Goal: Task Accomplishment & Management: Use online tool/utility

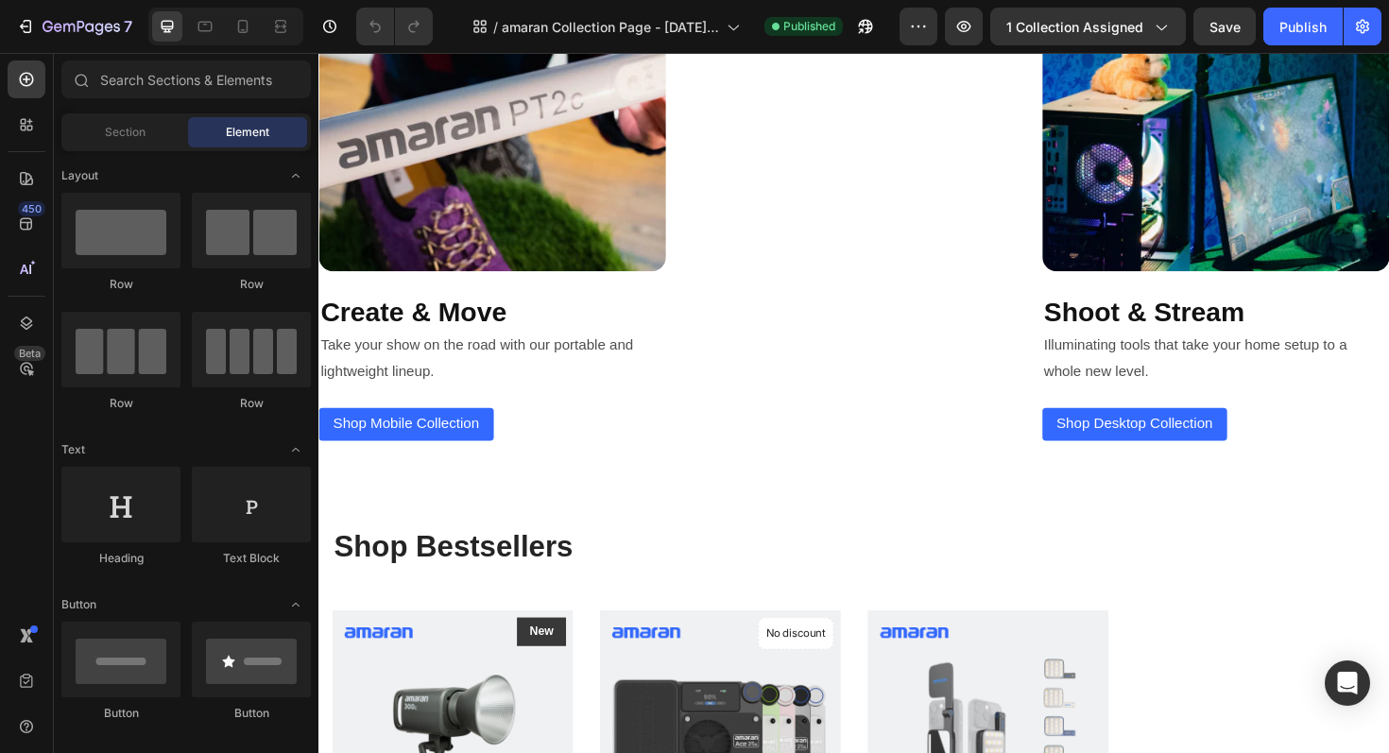
scroll to position [3037, 0]
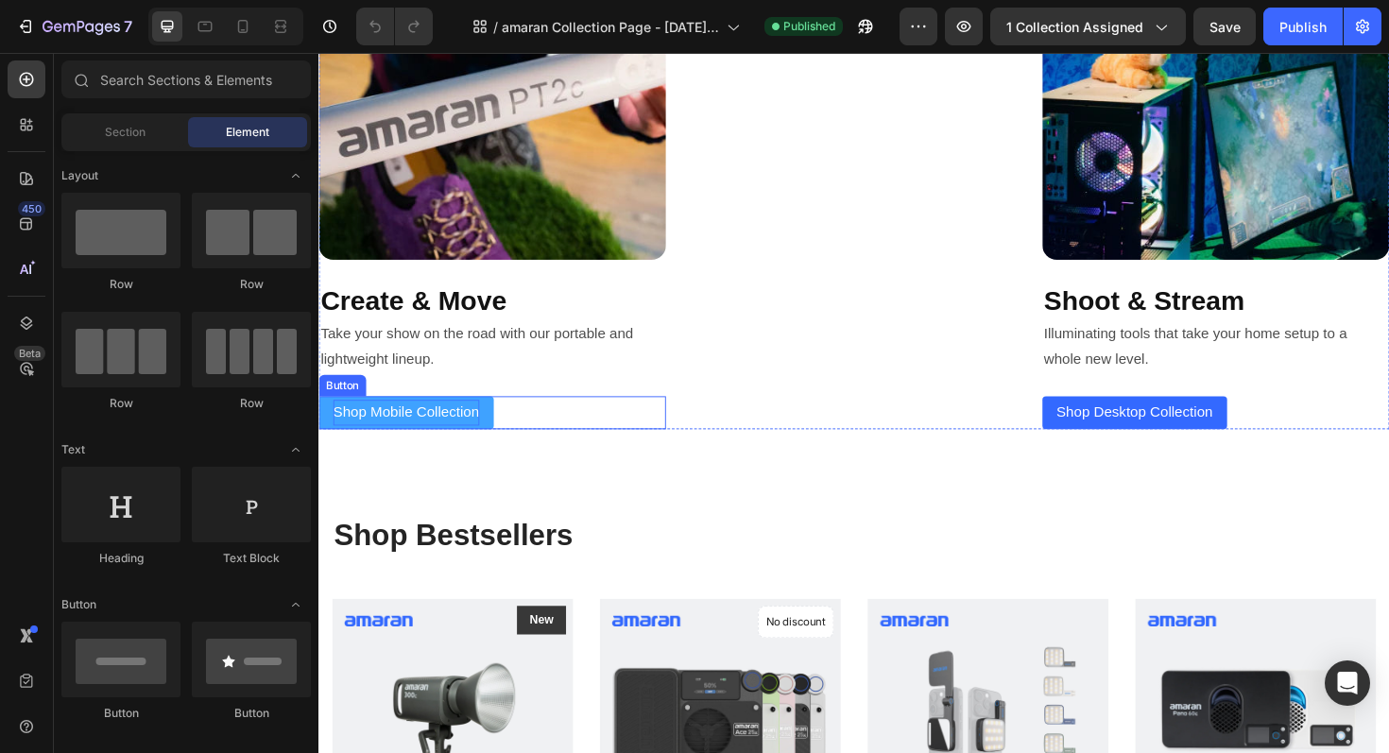
click at [485, 434] on p "Shop Mobile Collection" at bounding box center [411, 434] width 155 height 27
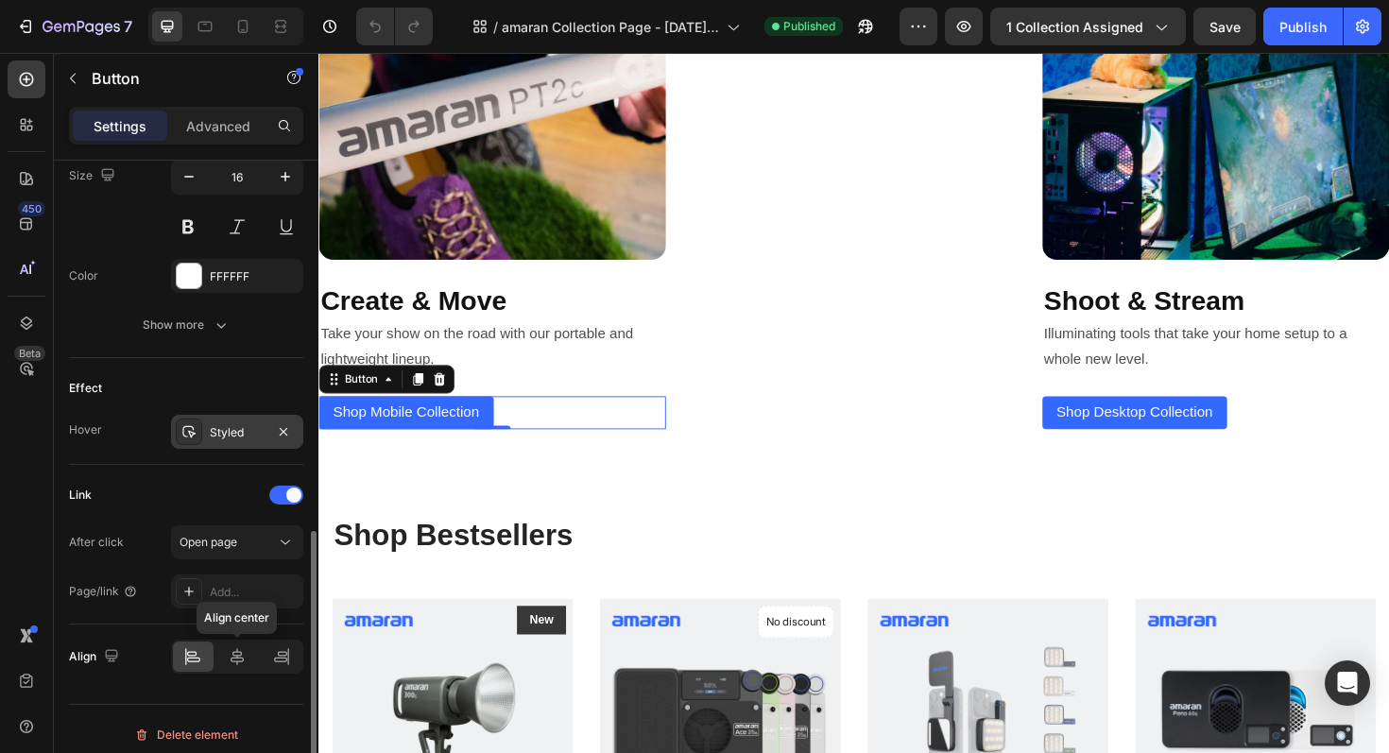
scroll to position [807, 0]
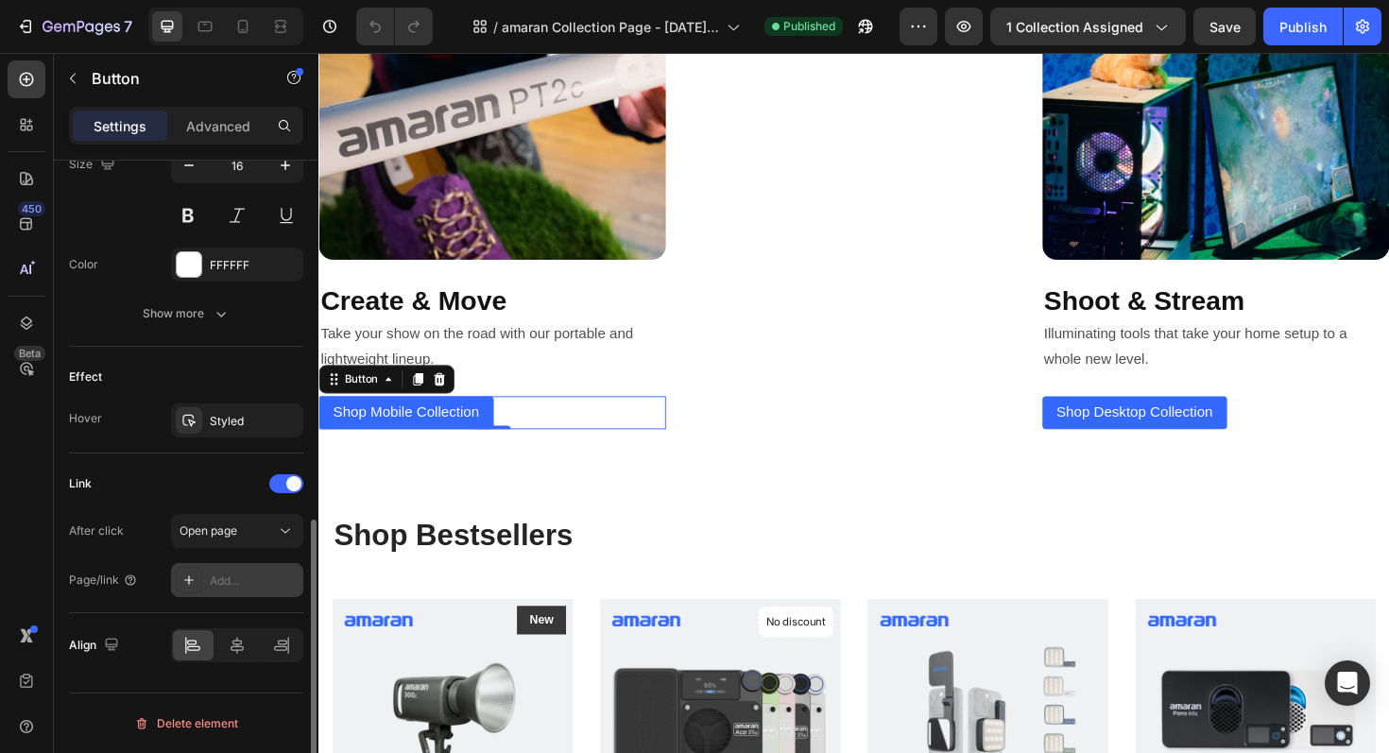
click at [225, 578] on div "Add..." at bounding box center [254, 581] width 89 height 17
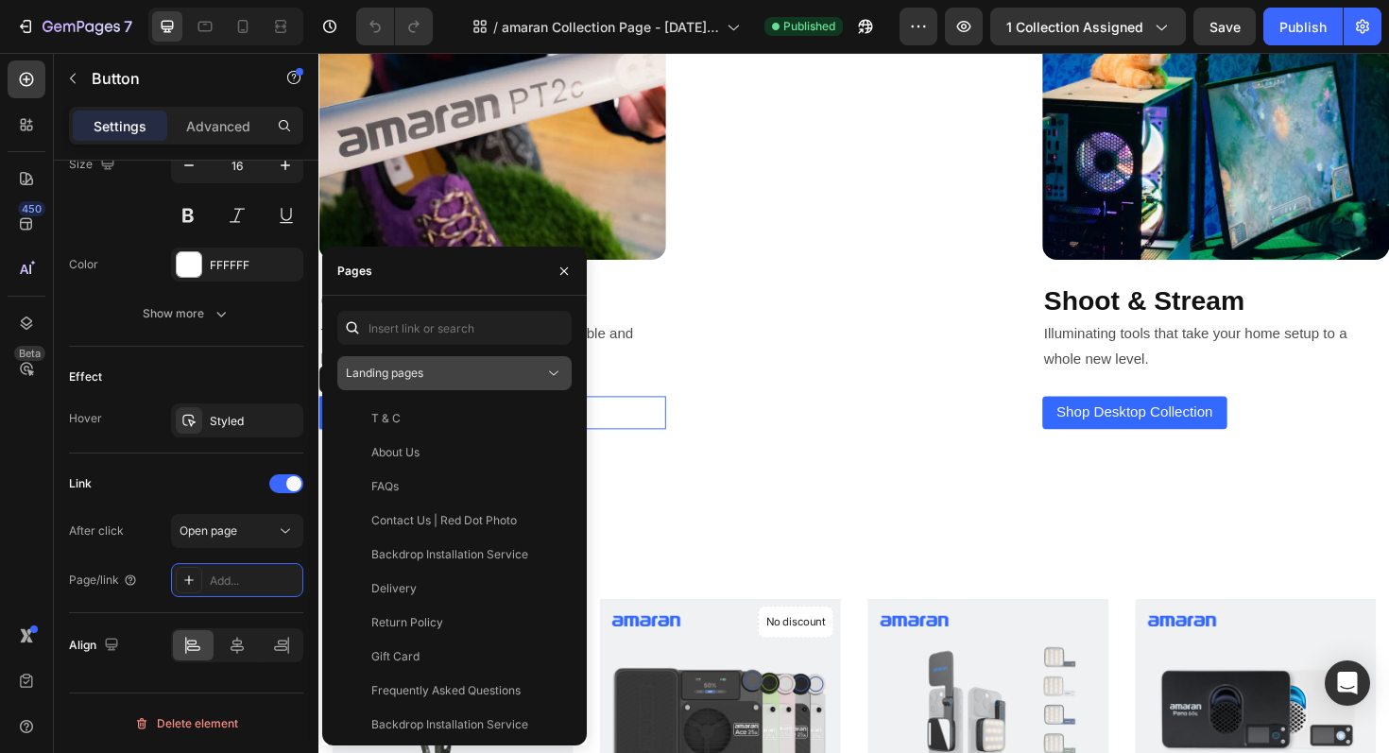
click at [474, 374] on div "Landing pages" at bounding box center [445, 373] width 198 height 17
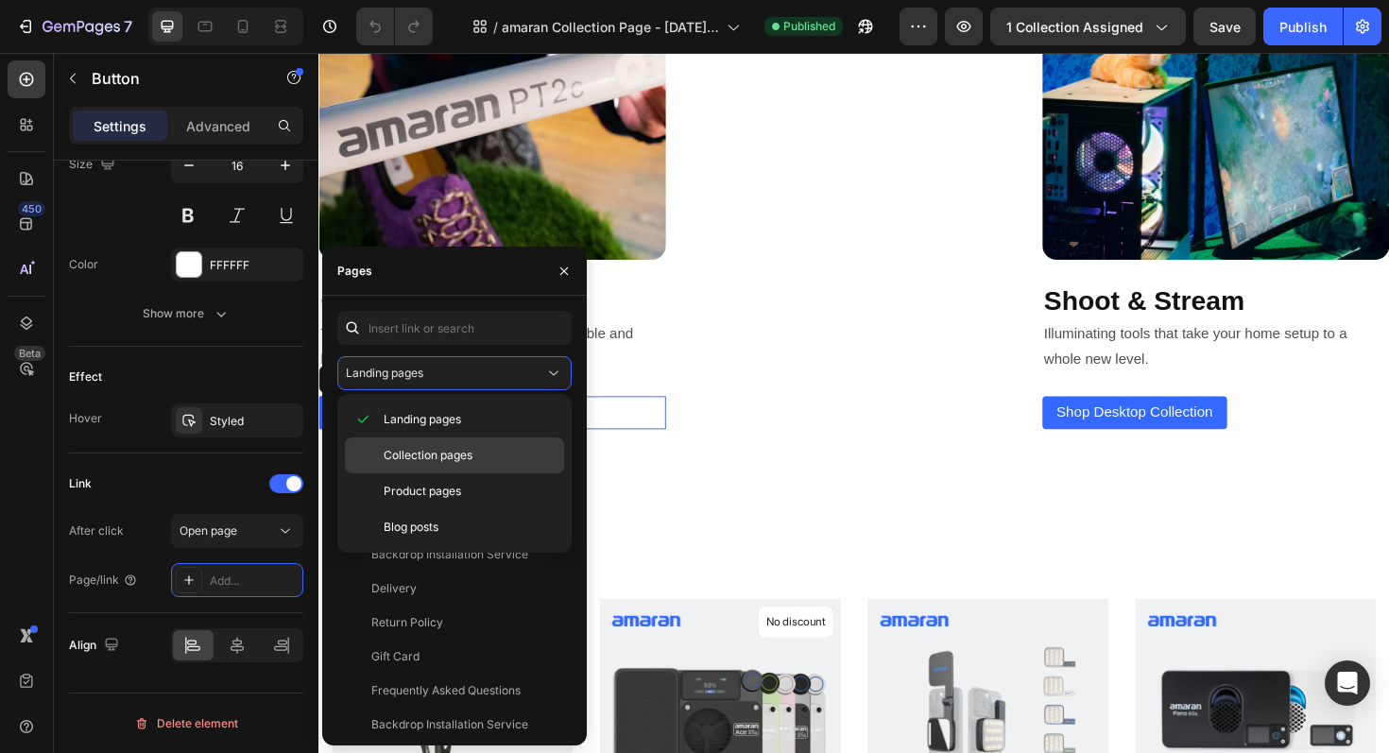
click at [429, 451] on span "Collection pages" at bounding box center [428, 455] width 89 height 17
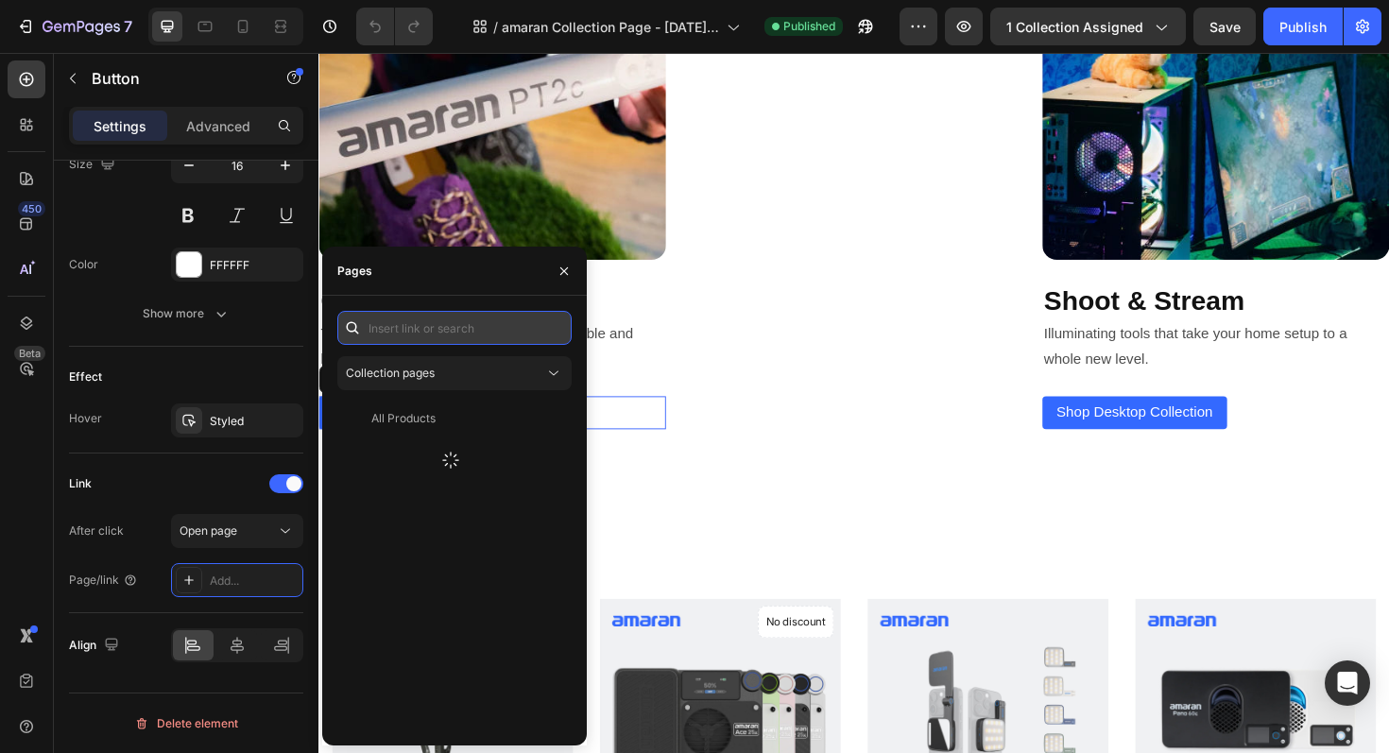
click at [458, 331] on input "text" at bounding box center [454, 328] width 234 height 34
type input "a"
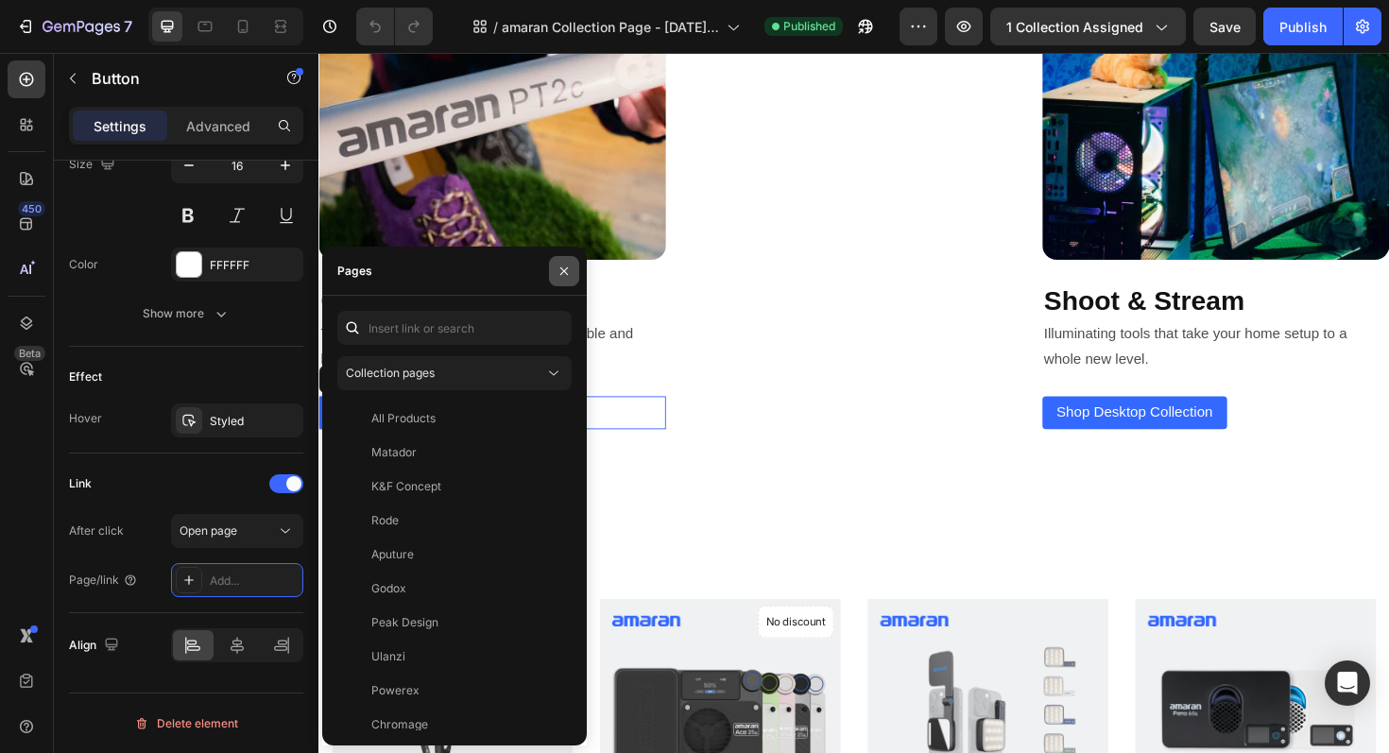
click at [568, 271] on icon "button" at bounding box center [564, 271] width 15 height 15
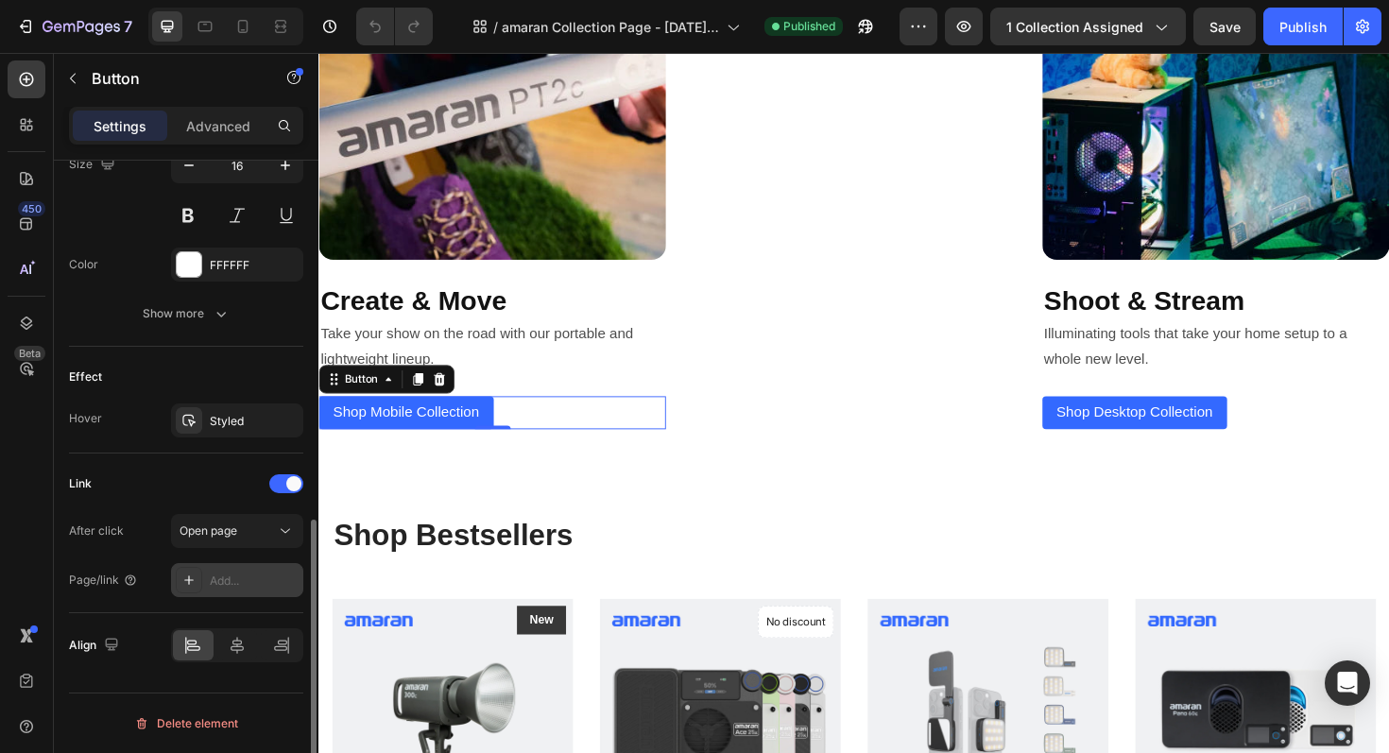
click at [244, 574] on div "Add..." at bounding box center [254, 581] width 89 height 17
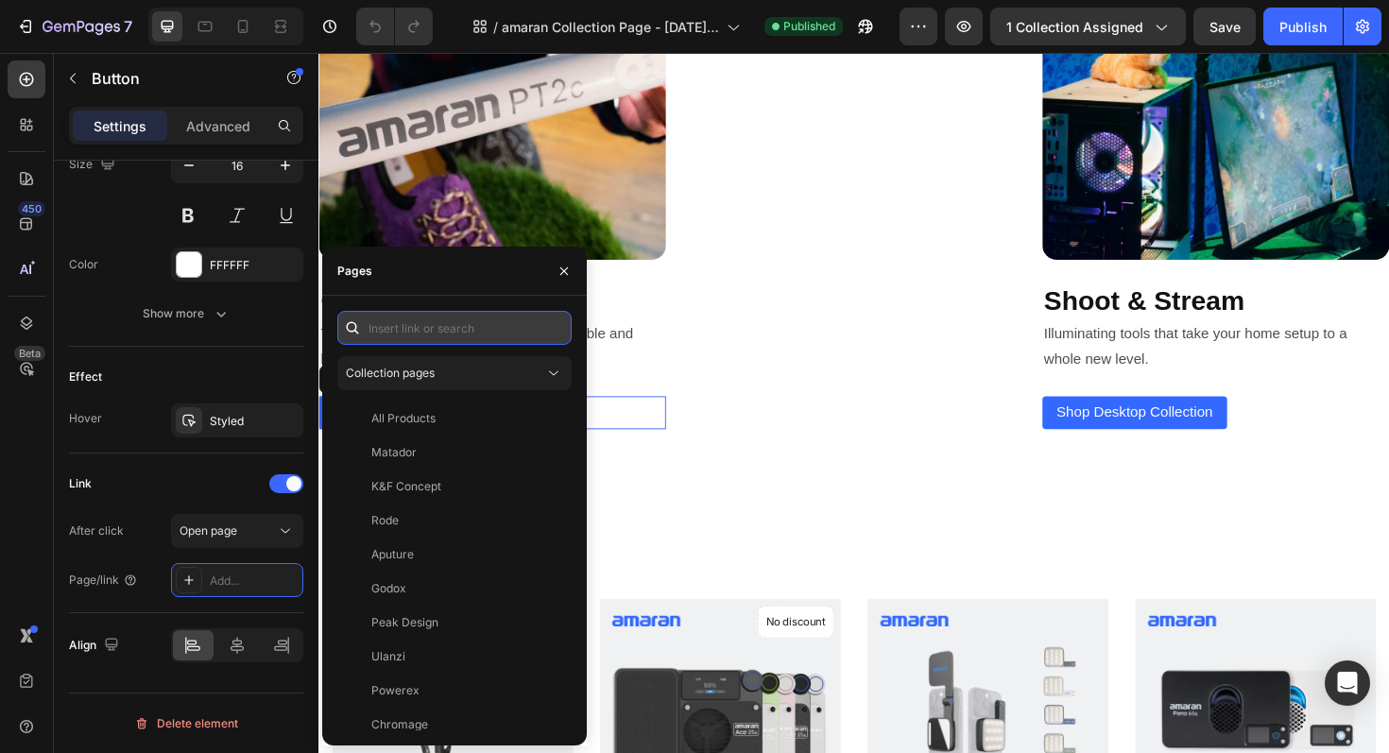
click at [461, 332] on input "text" at bounding box center [454, 328] width 234 height 34
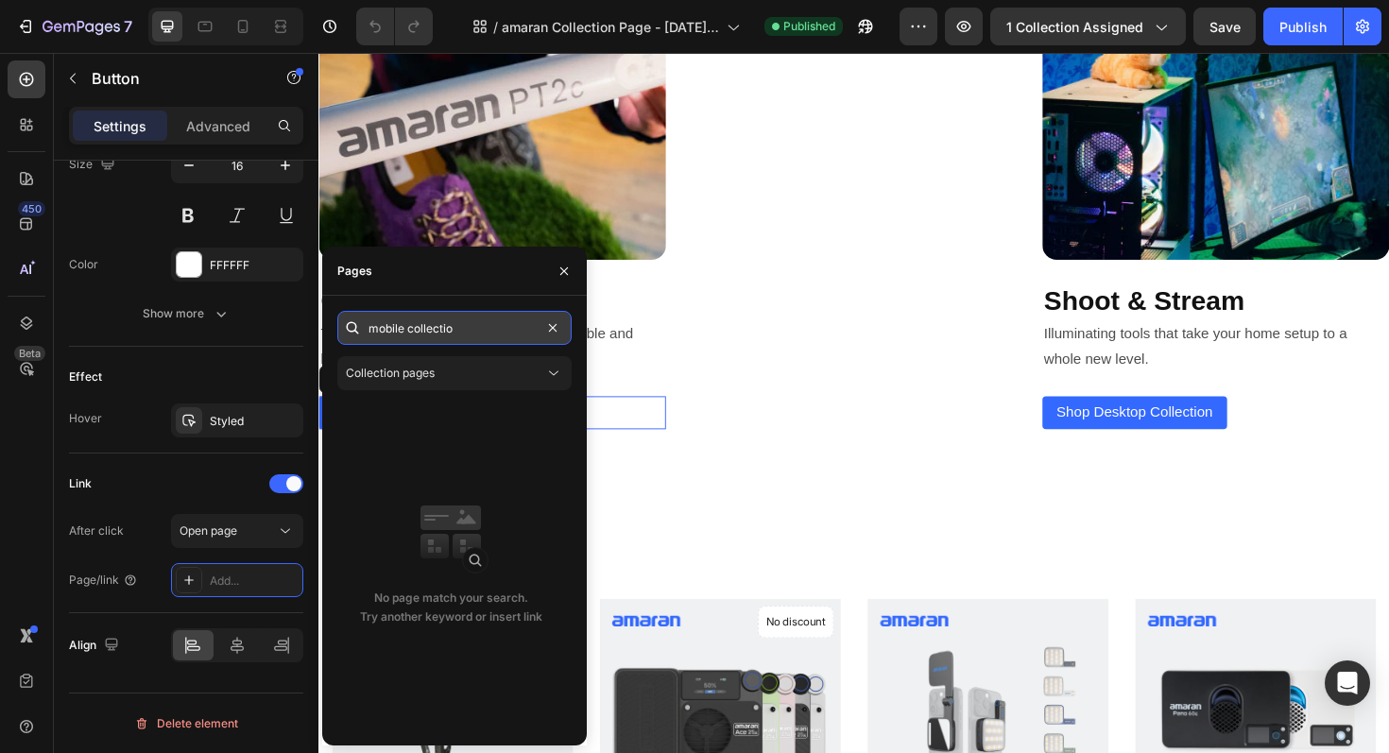
type input "mobile collection"
click at [557, 277] on icon "button" at bounding box center [564, 271] width 15 height 15
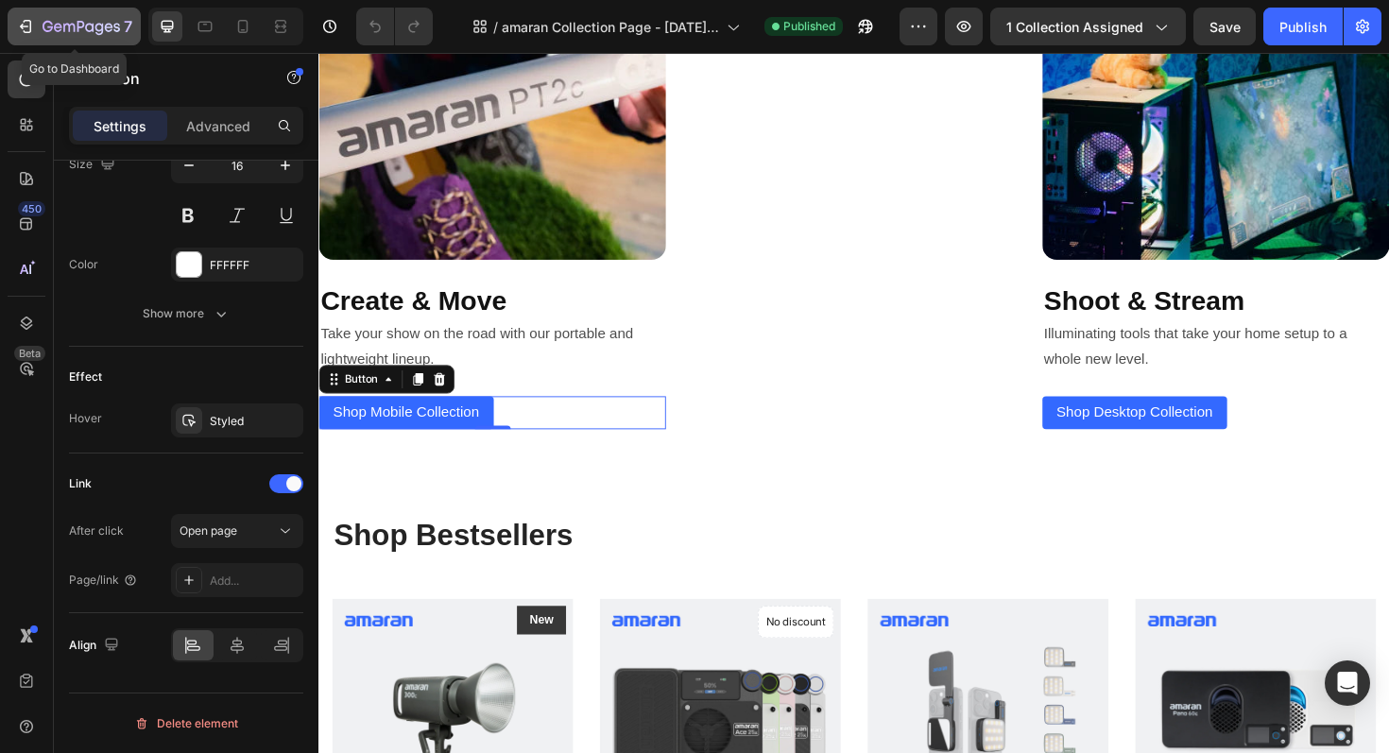
click at [18, 16] on div "7" at bounding box center [74, 26] width 116 height 23
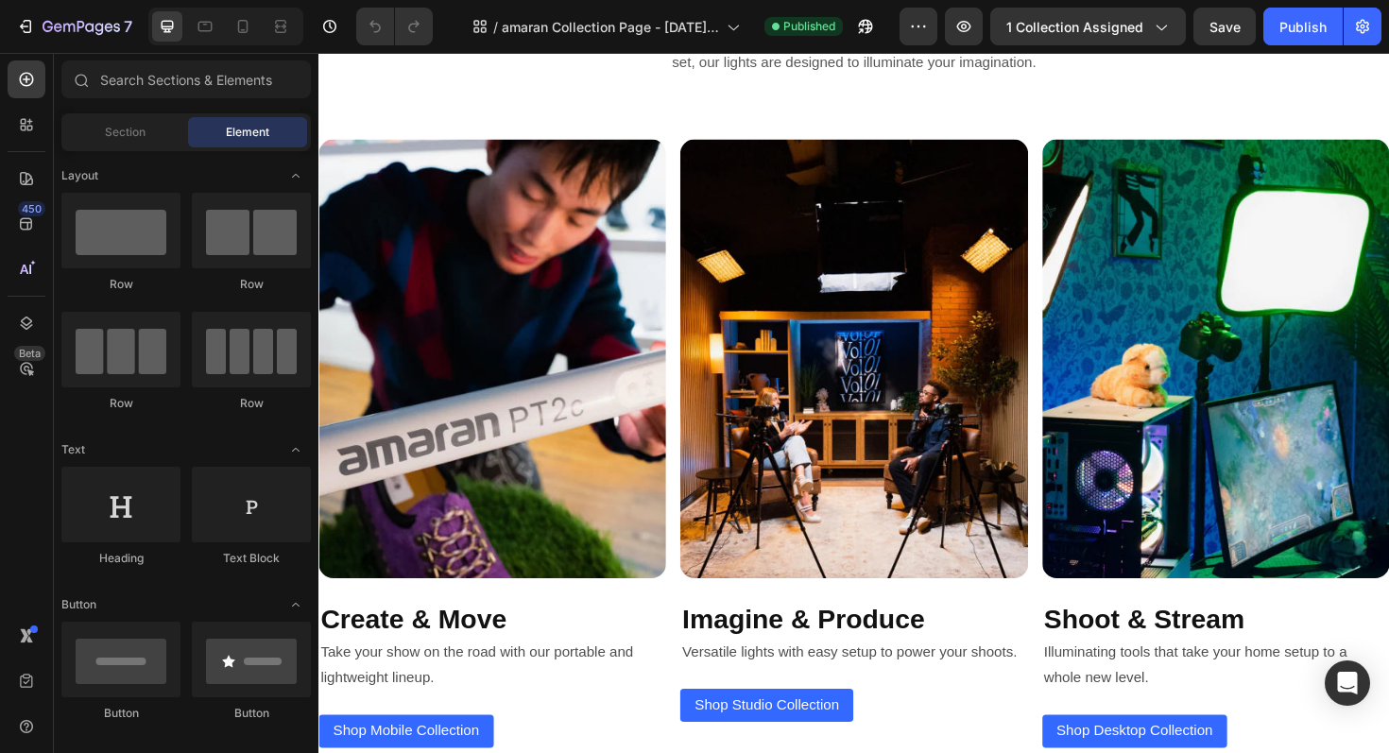
scroll to position [2757, 0]
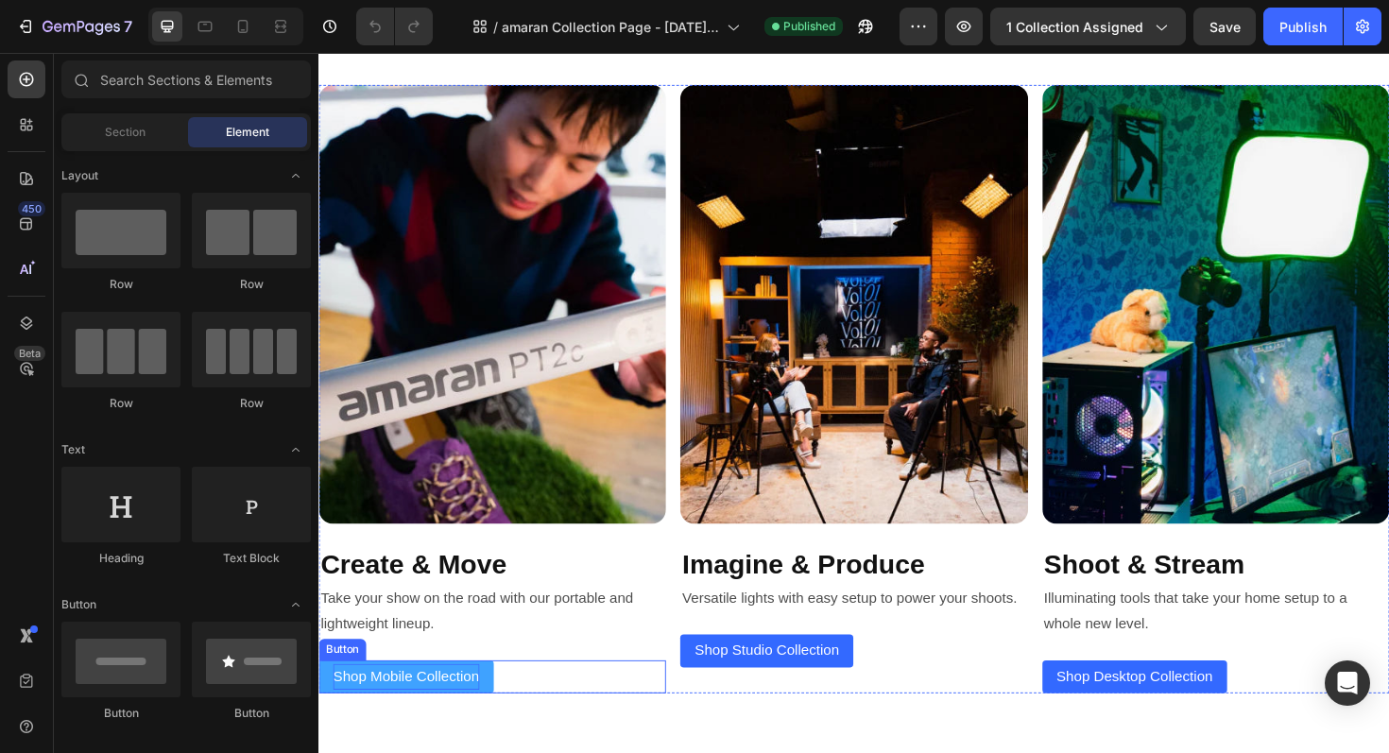
click at [459, 723] on p "Shop Mobile Collection" at bounding box center [411, 713] width 155 height 27
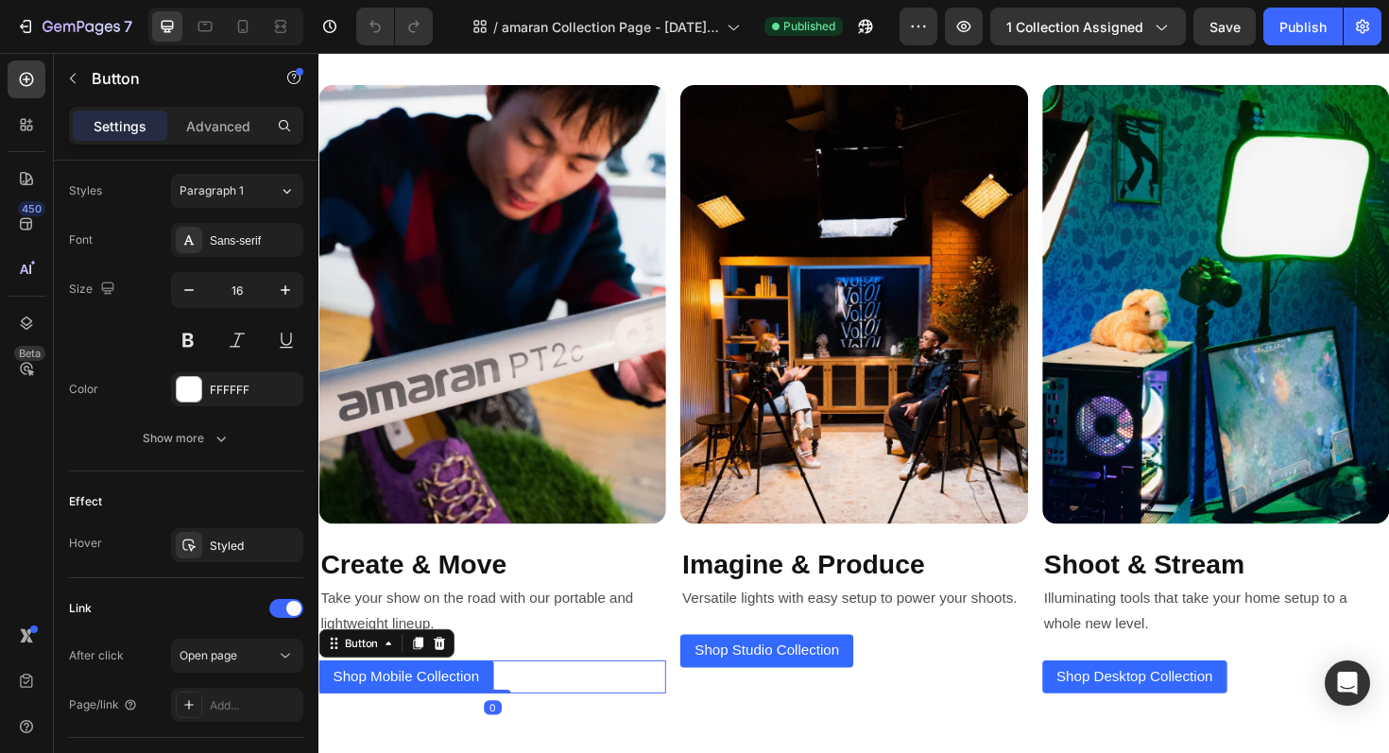
scroll to position [807, 0]
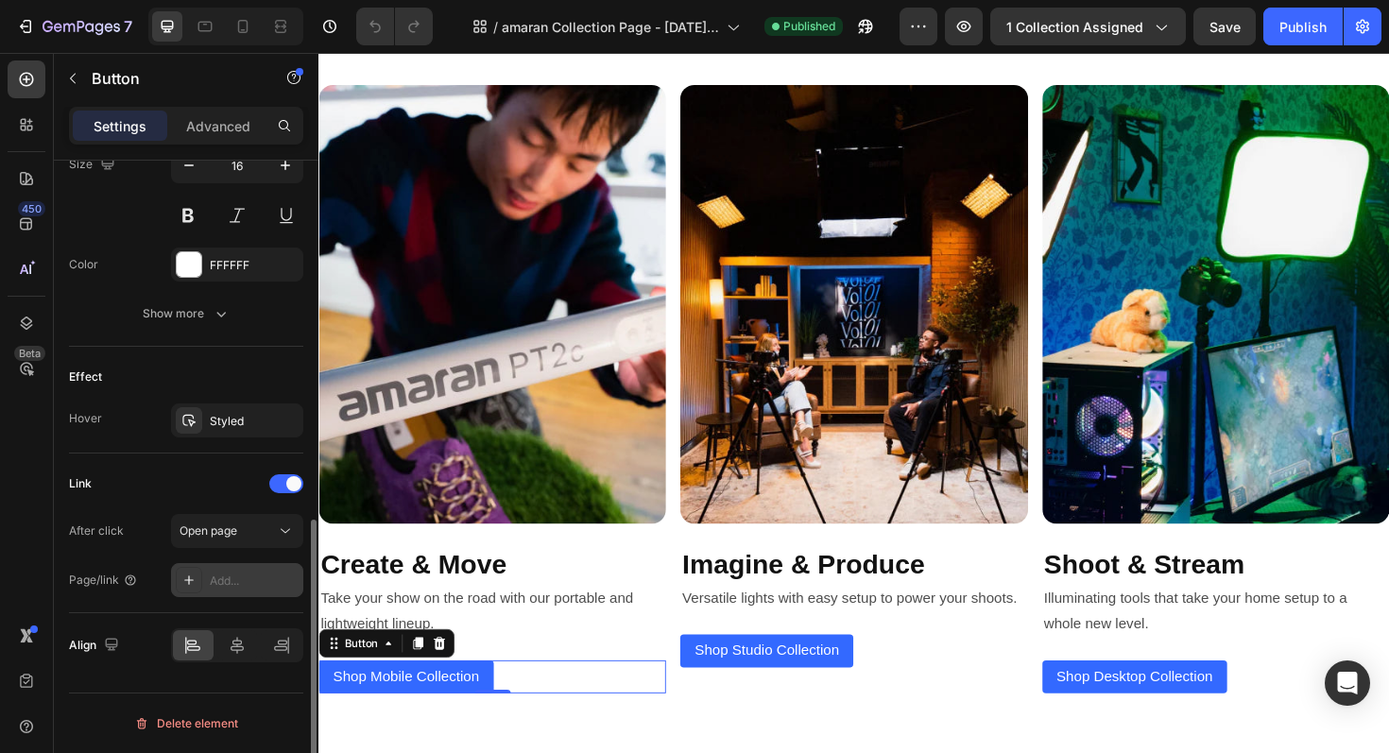
click at [268, 573] on div "Add..." at bounding box center [254, 581] width 89 height 17
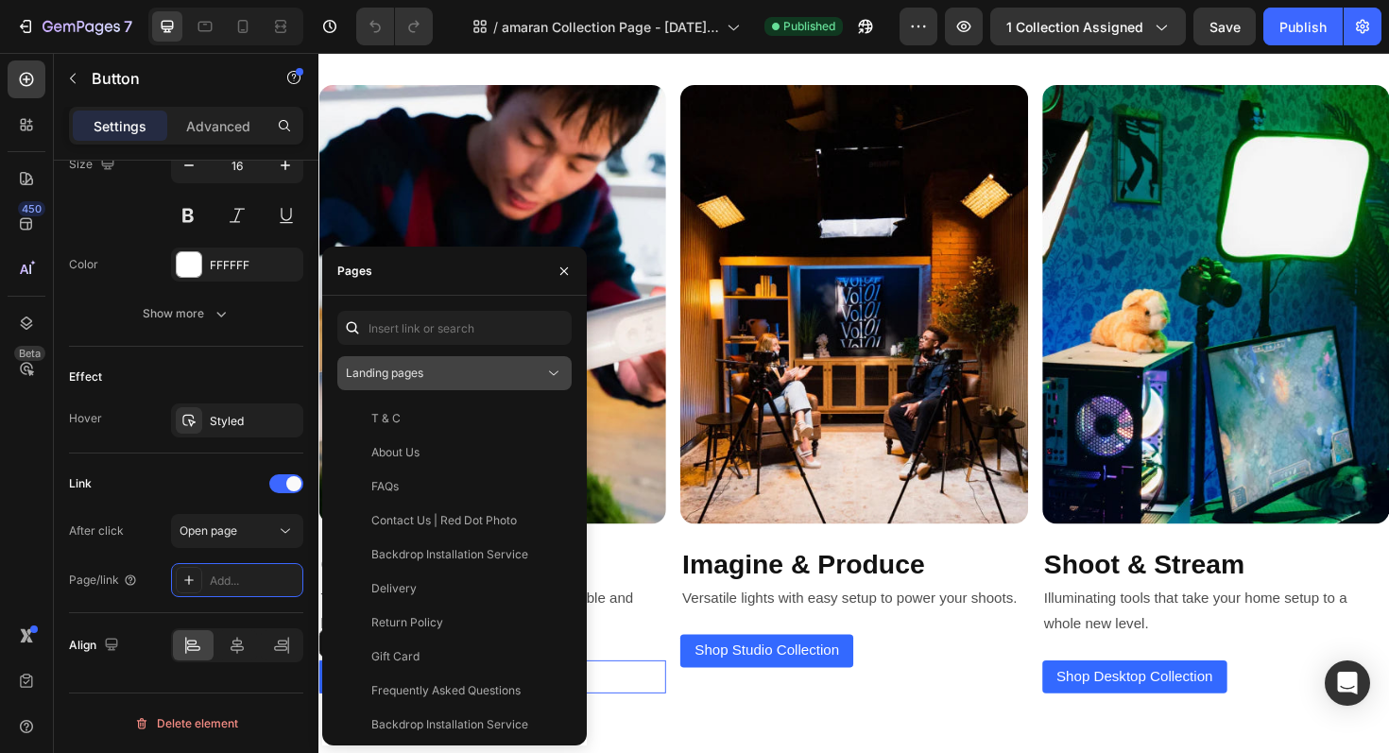
click at [521, 376] on div "Landing pages" at bounding box center [445, 373] width 198 height 17
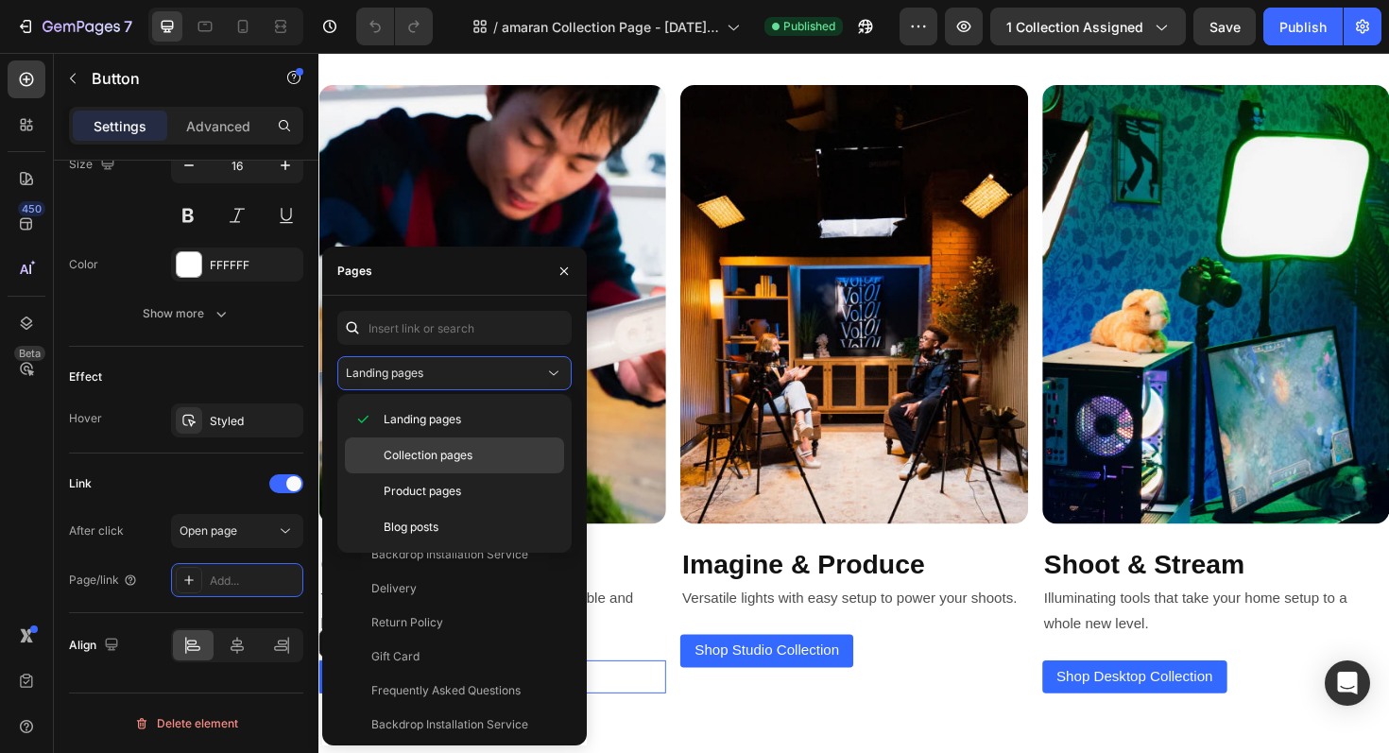
click at [437, 457] on span "Collection pages" at bounding box center [428, 455] width 89 height 17
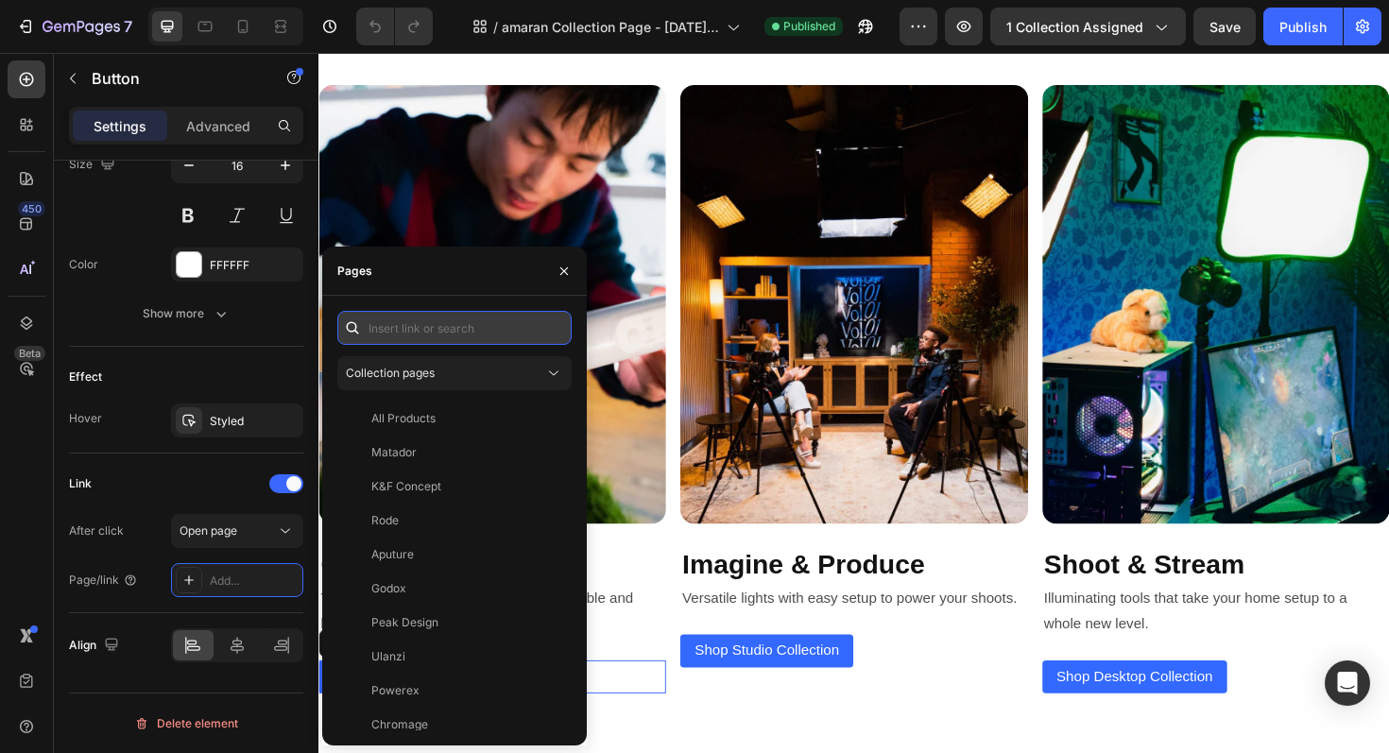
click at [493, 327] on input "text" at bounding box center [454, 328] width 234 height 34
type input "amaran mobile"
click at [188, 484] on div "Link" at bounding box center [186, 484] width 234 height 30
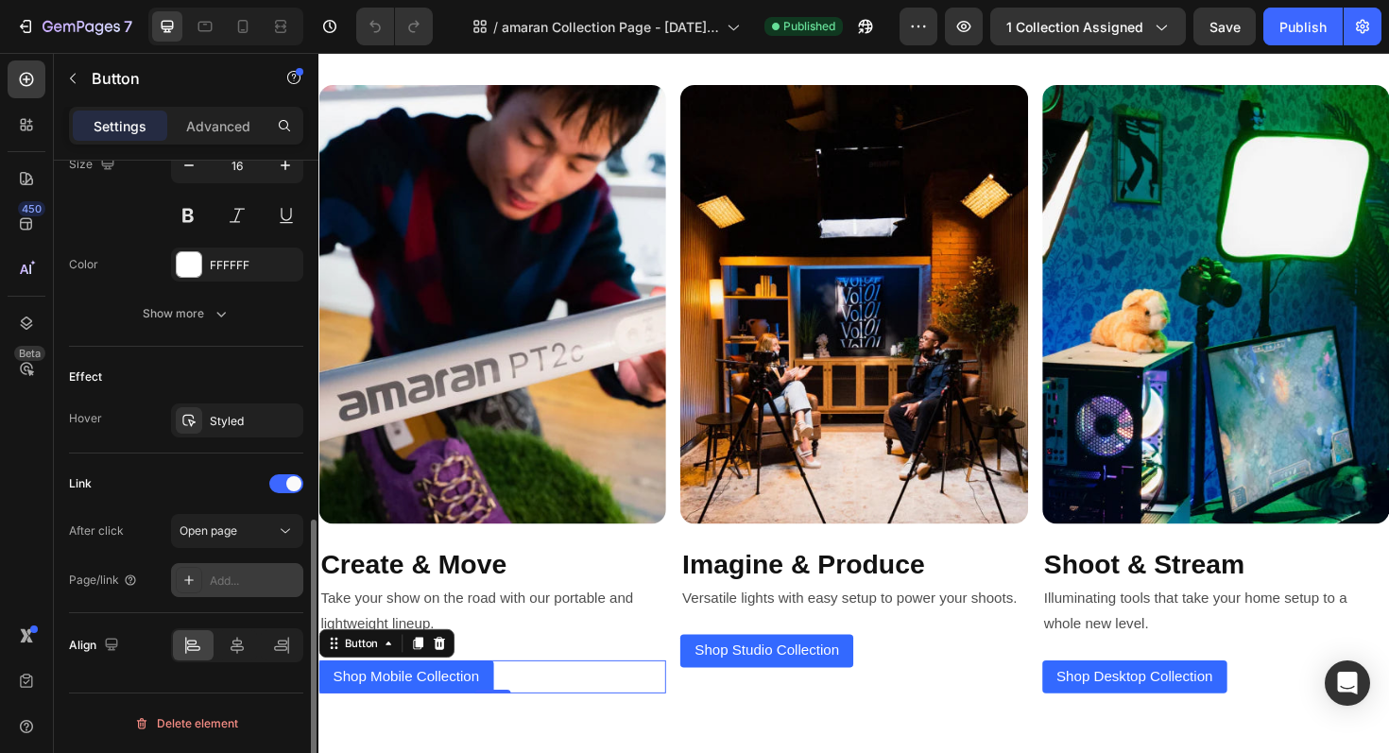
click at [256, 578] on div "Add..." at bounding box center [254, 581] width 89 height 17
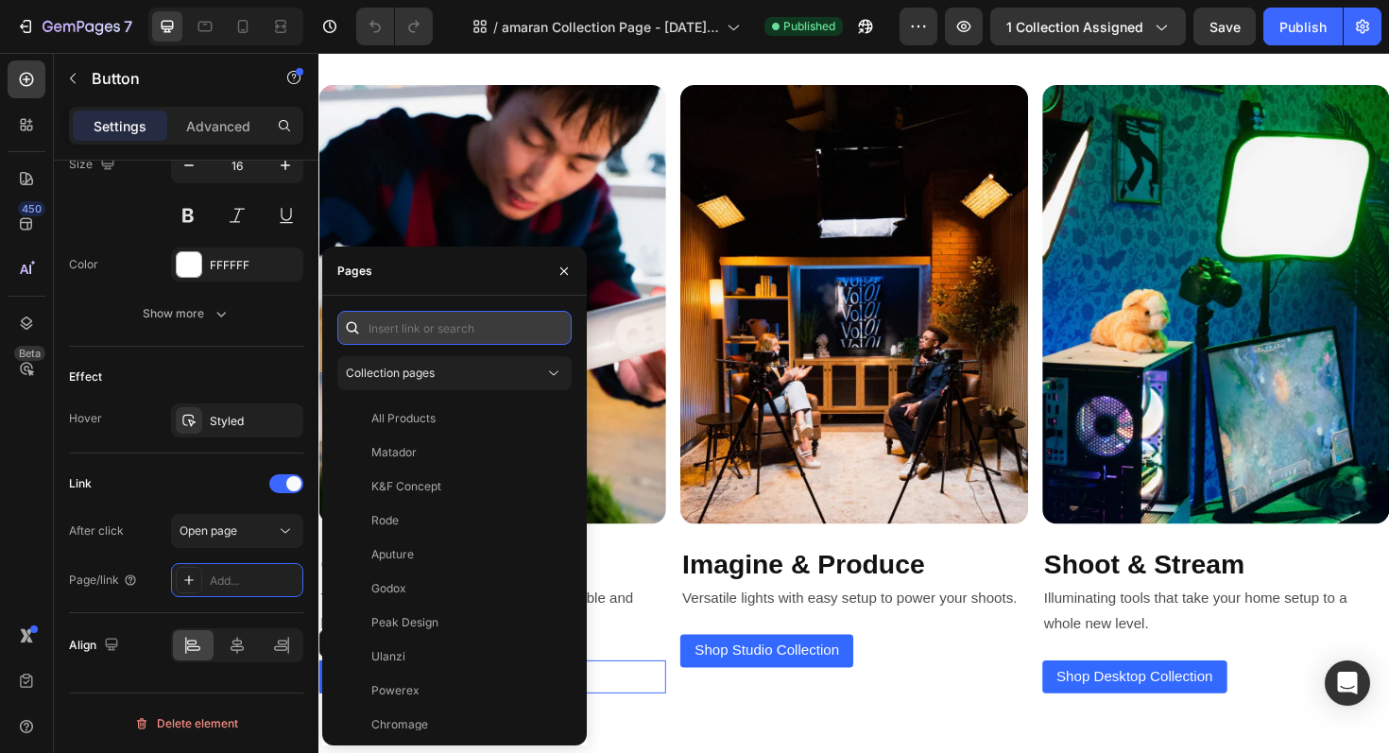
click at [477, 326] on input "text" at bounding box center [454, 328] width 234 height 34
paste input "[URL][DOMAIN_NAME]"
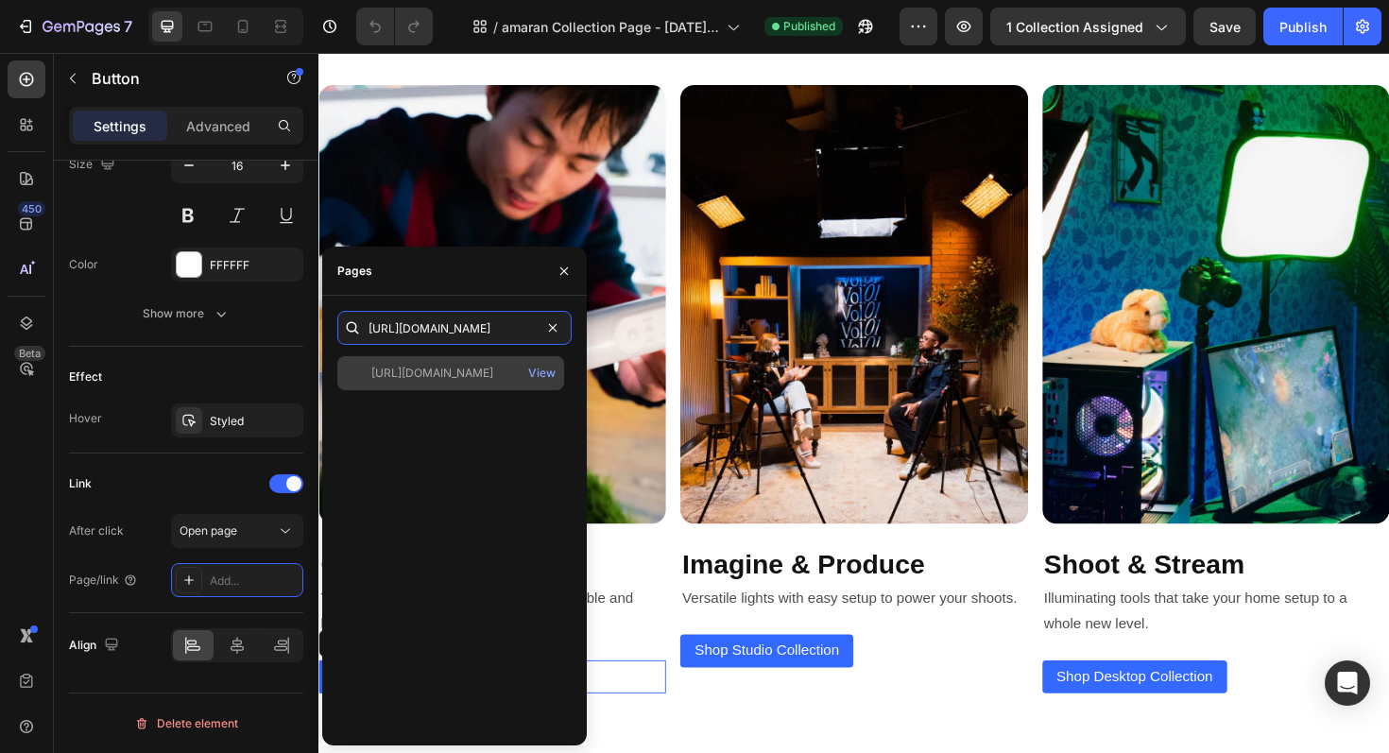
type input "[URL][DOMAIN_NAME]"
click at [451, 369] on div "[URL][DOMAIN_NAME]" at bounding box center [432, 373] width 122 height 17
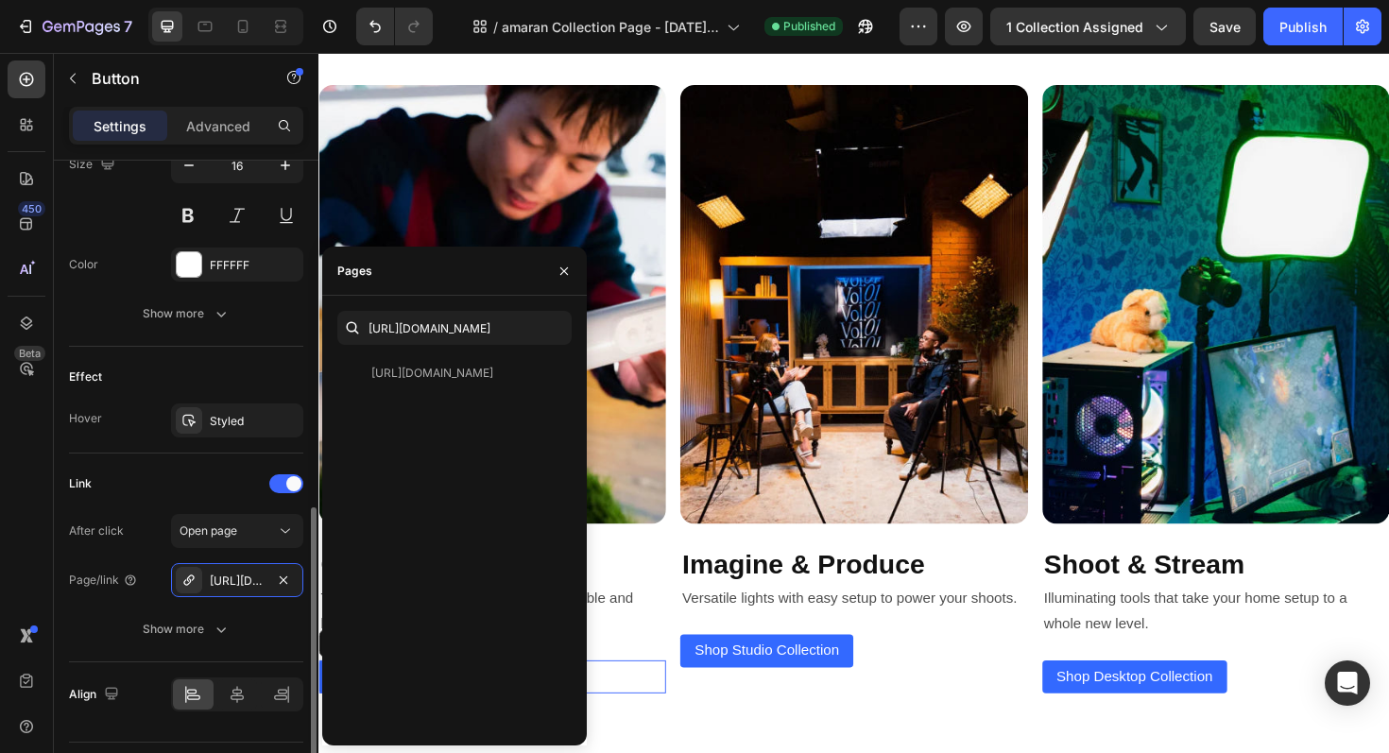
click at [169, 481] on div "Link" at bounding box center [186, 484] width 234 height 30
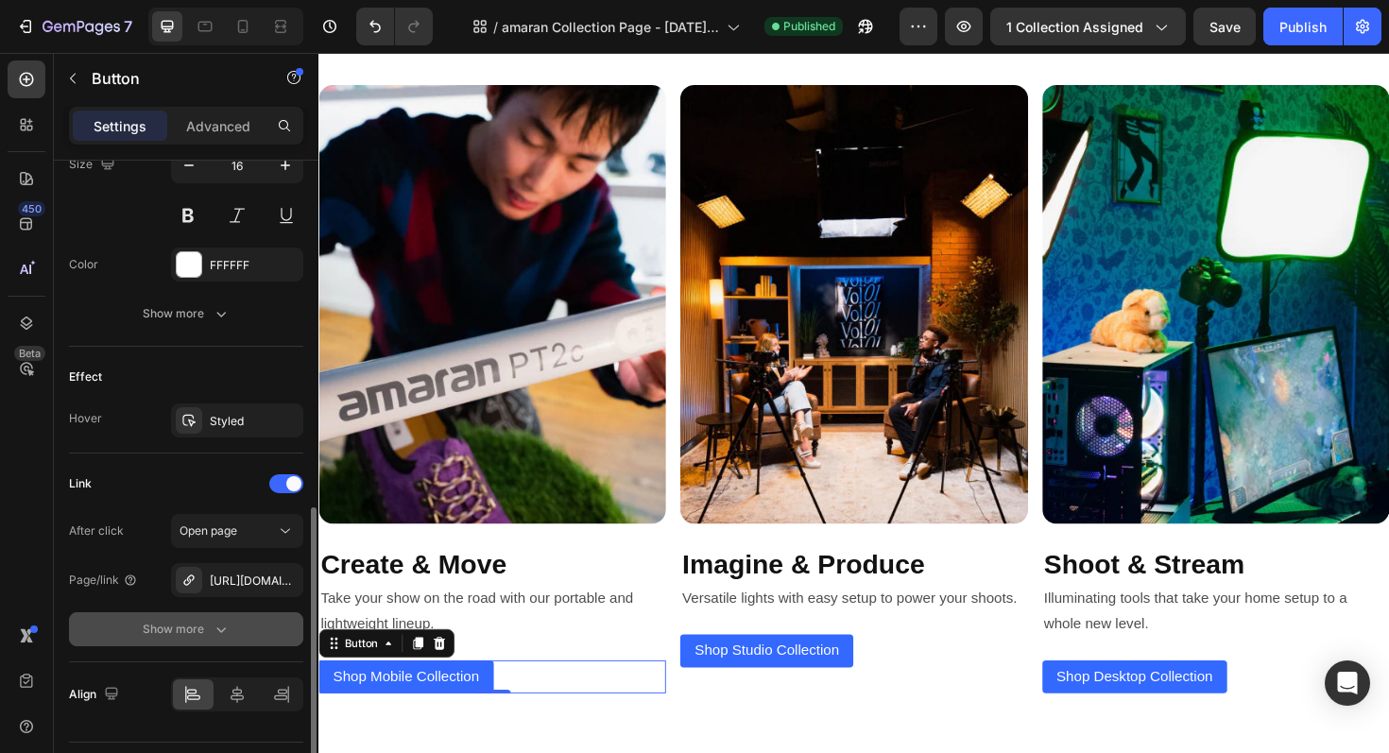
click at [203, 637] on div "Show more" at bounding box center [187, 629] width 88 height 19
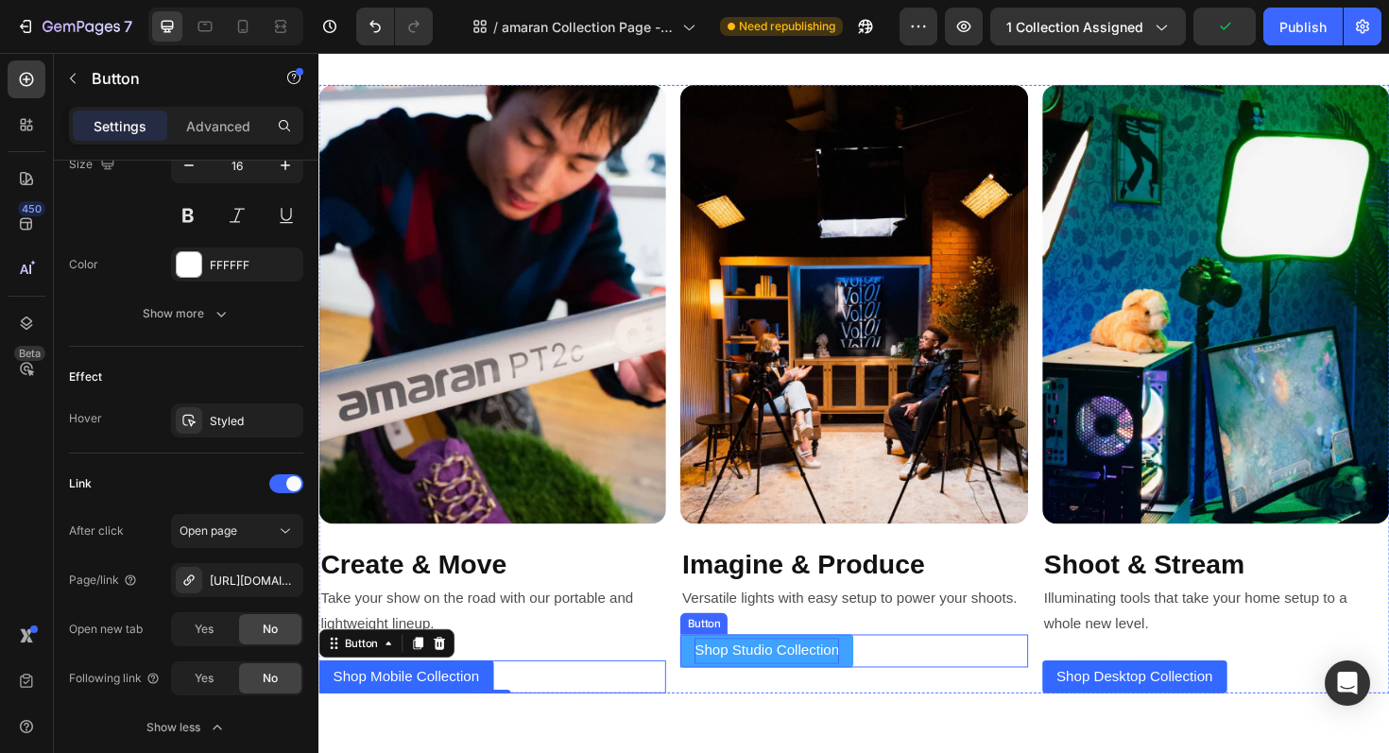
click at [842, 679] on p "Shop Studio Collection" at bounding box center [792, 686] width 153 height 27
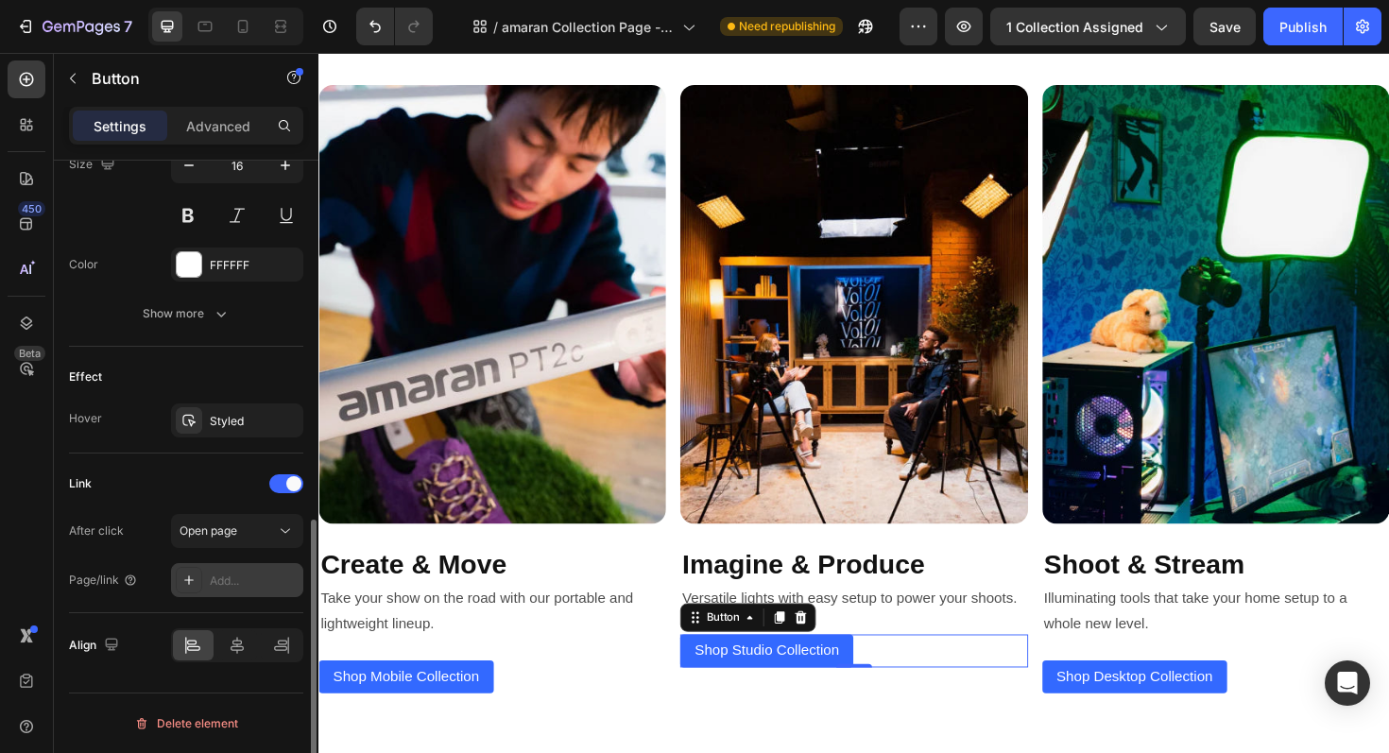
click at [243, 583] on div "Add..." at bounding box center [254, 581] width 89 height 17
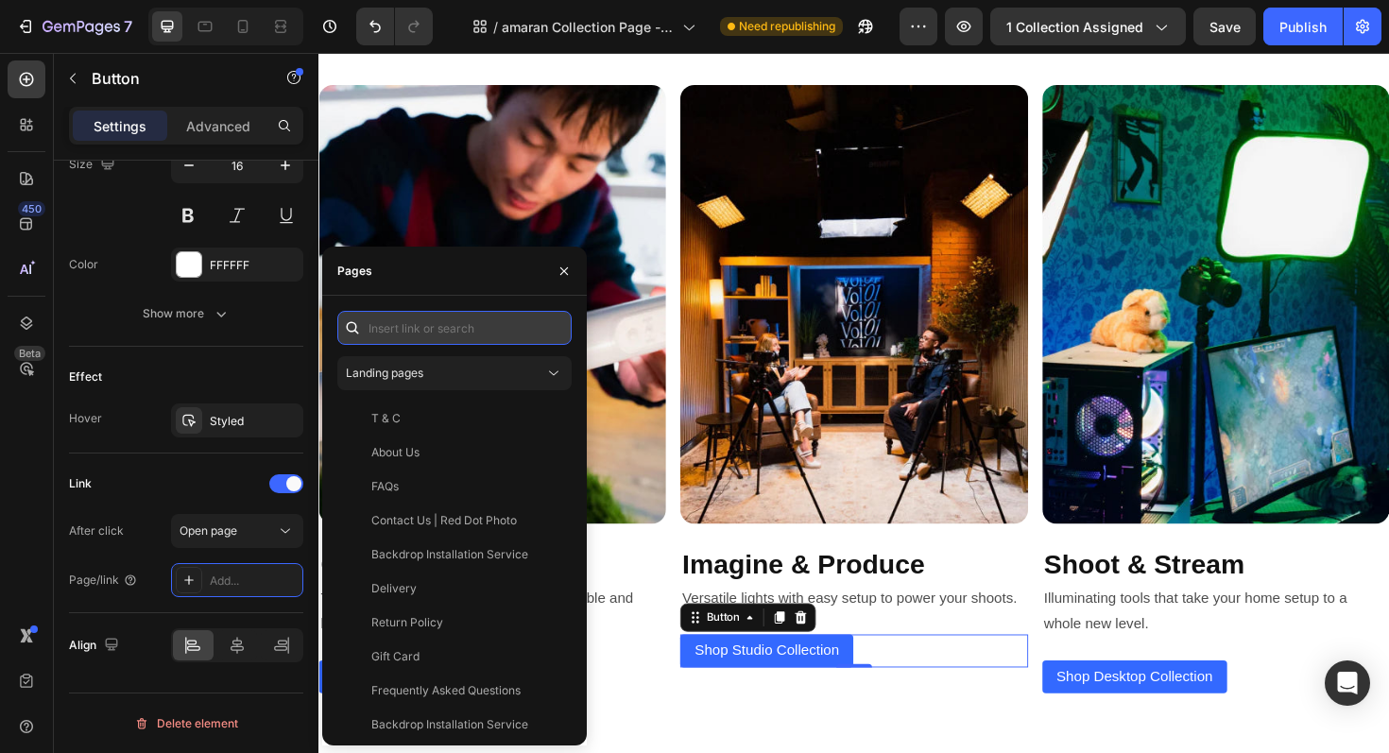
click at [449, 336] on input "text" at bounding box center [454, 328] width 234 height 34
paste input "[URL][DOMAIN_NAME]"
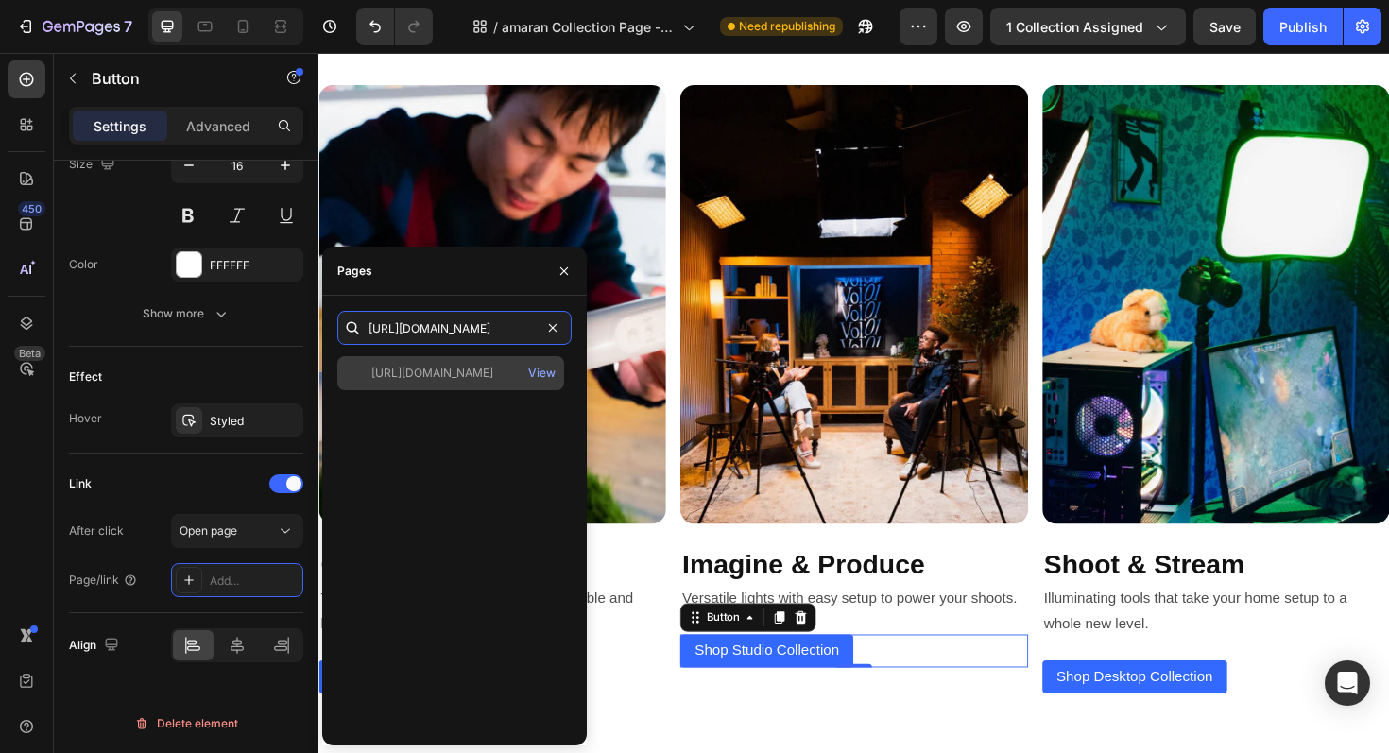
type input "[URL][DOMAIN_NAME]"
click at [444, 370] on div "[URL][DOMAIN_NAME]" at bounding box center [432, 373] width 122 height 17
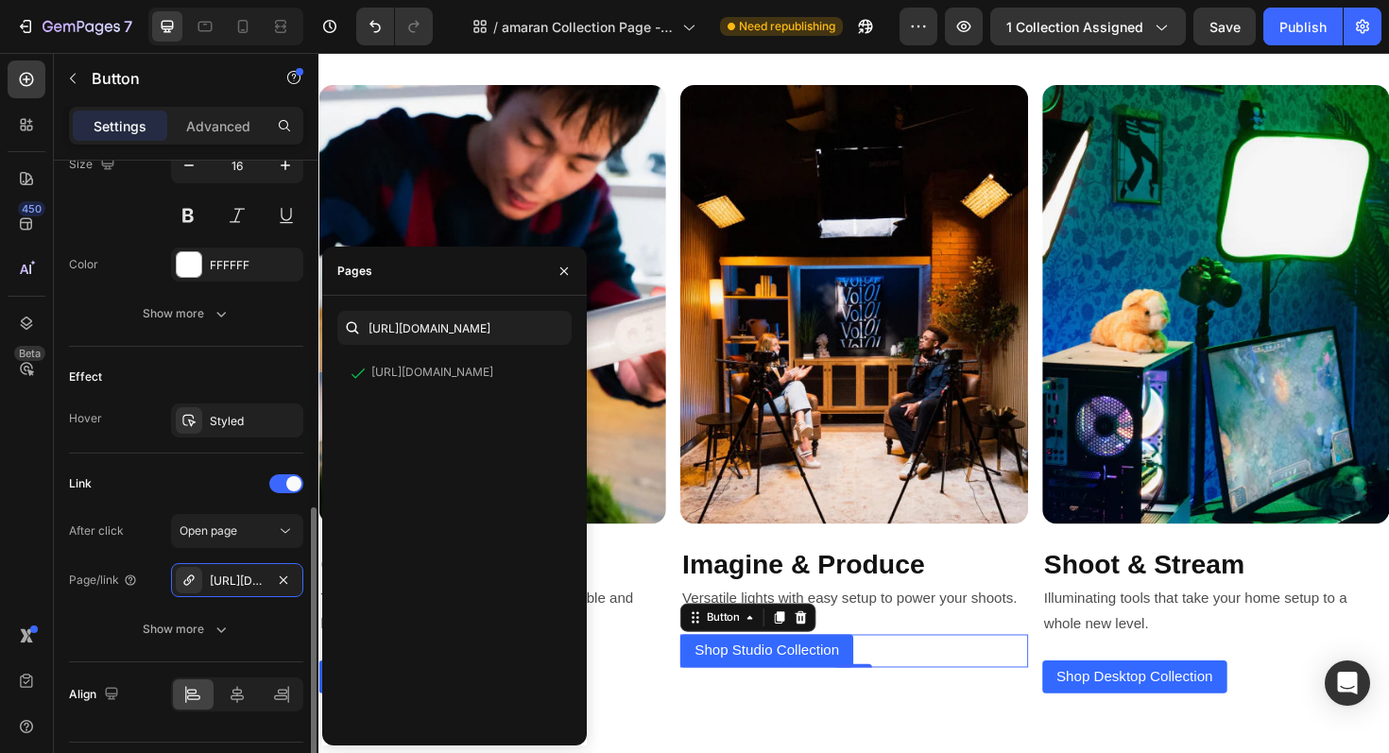
click at [179, 469] on div "Link" at bounding box center [186, 484] width 234 height 30
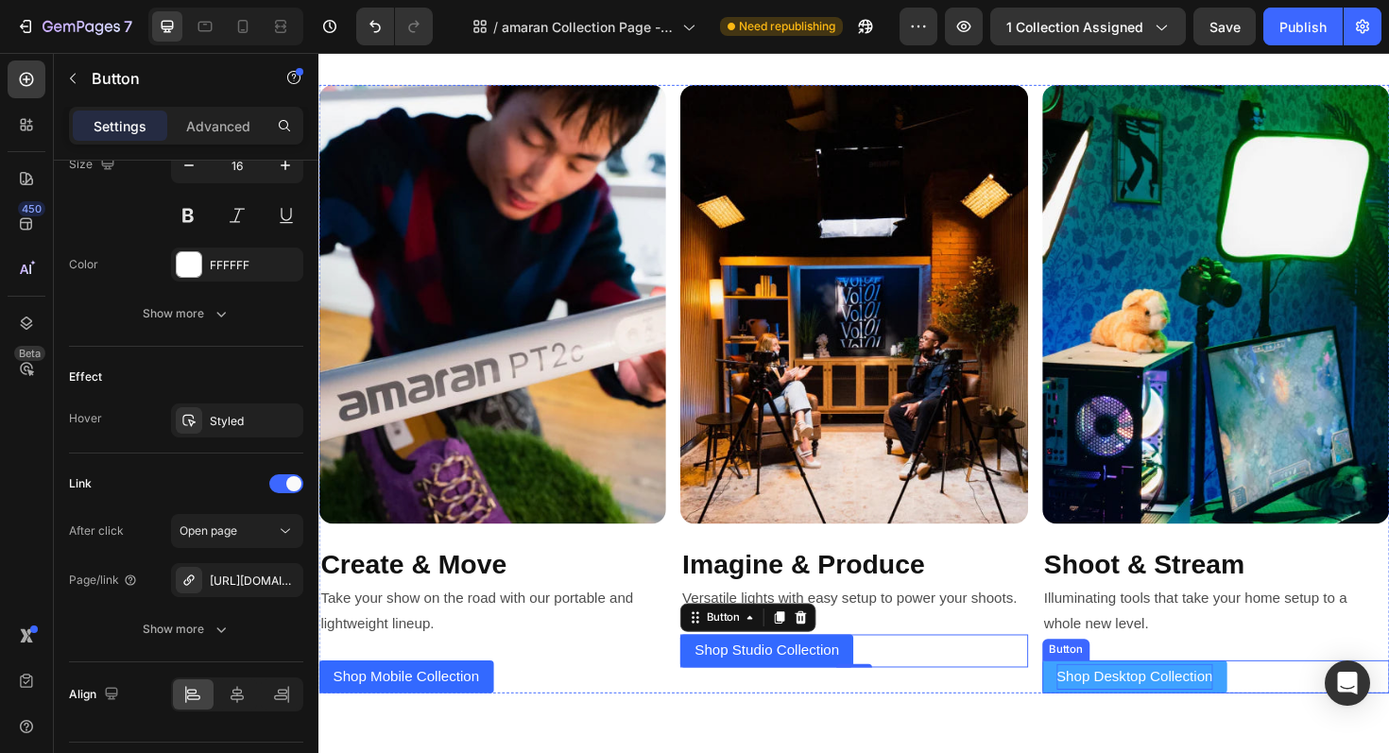
click at [1106, 711] on p "Shop Desktop Collection" at bounding box center [1182, 713] width 165 height 27
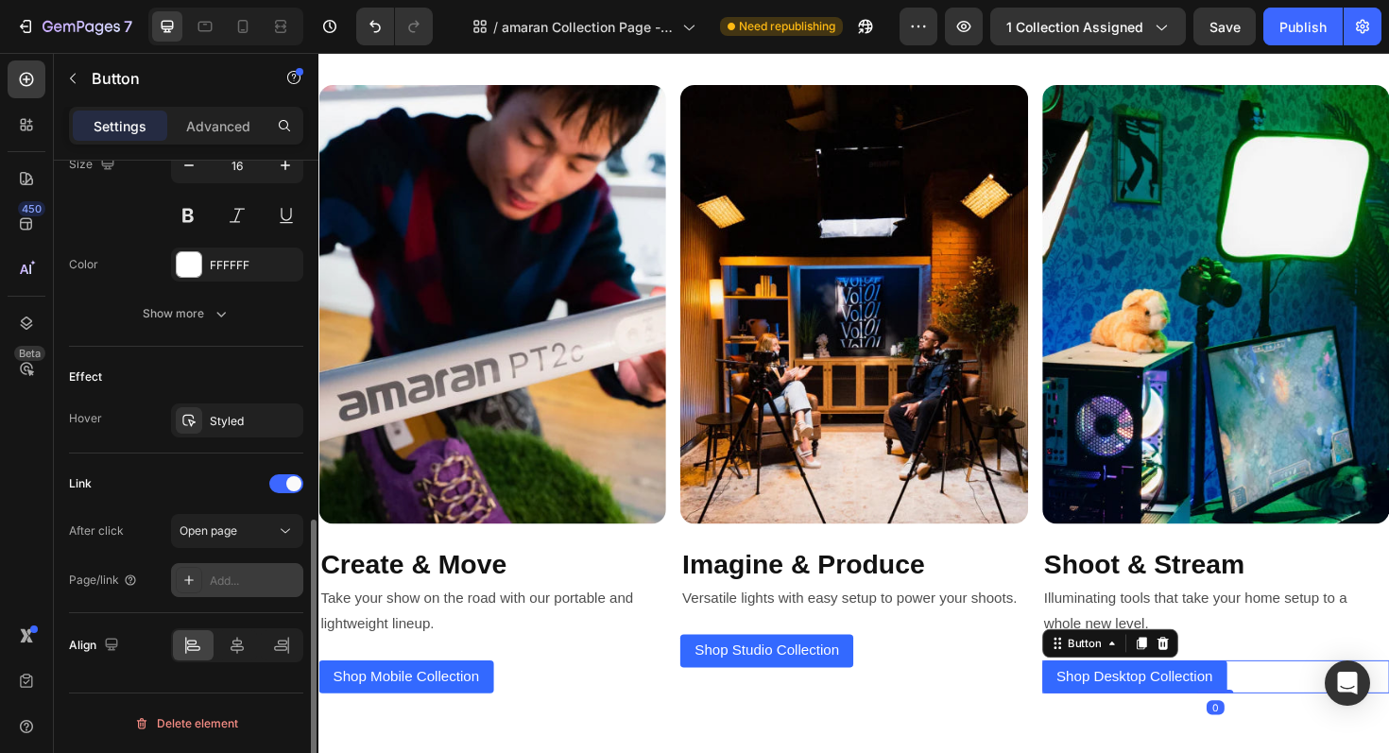
click at [258, 578] on div "Add..." at bounding box center [254, 581] width 89 height 17
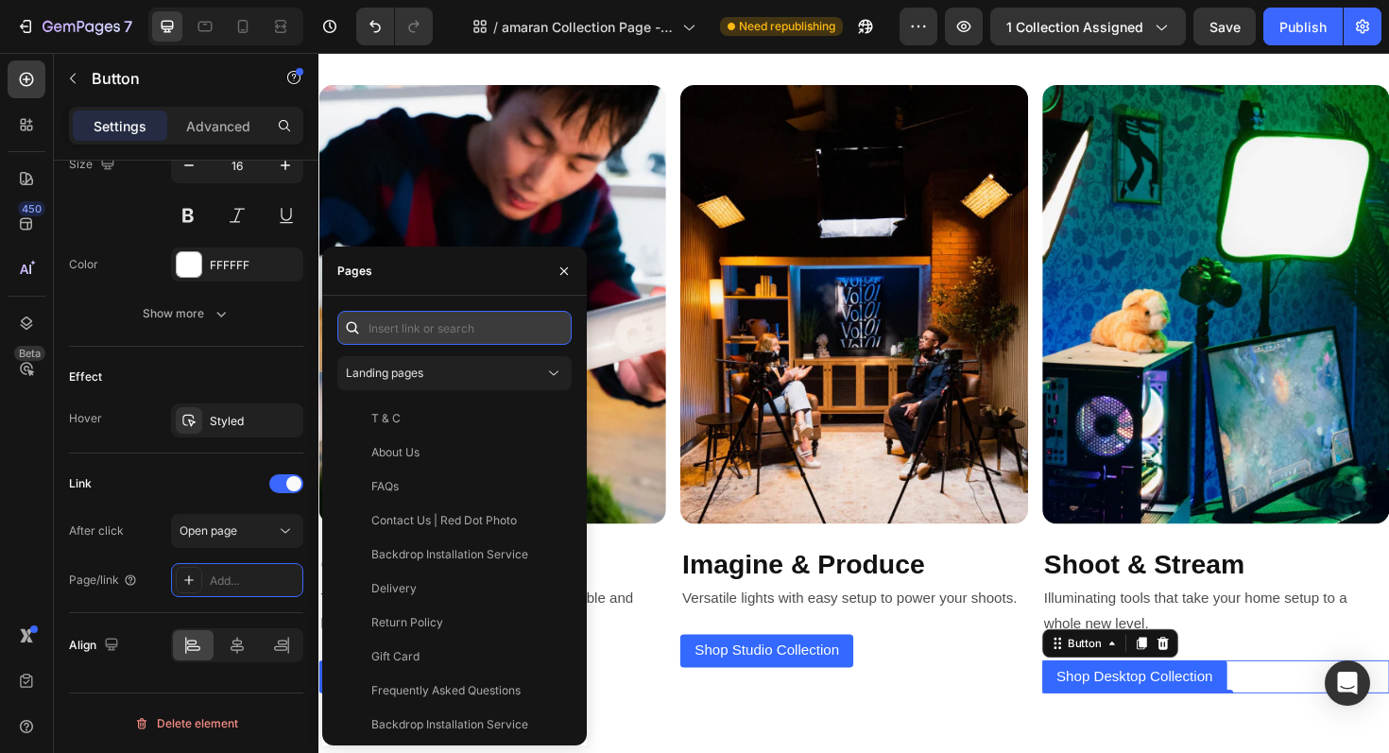
click at [466, 327] on input "text" at bounding box center [454, 328] width 234 height 34
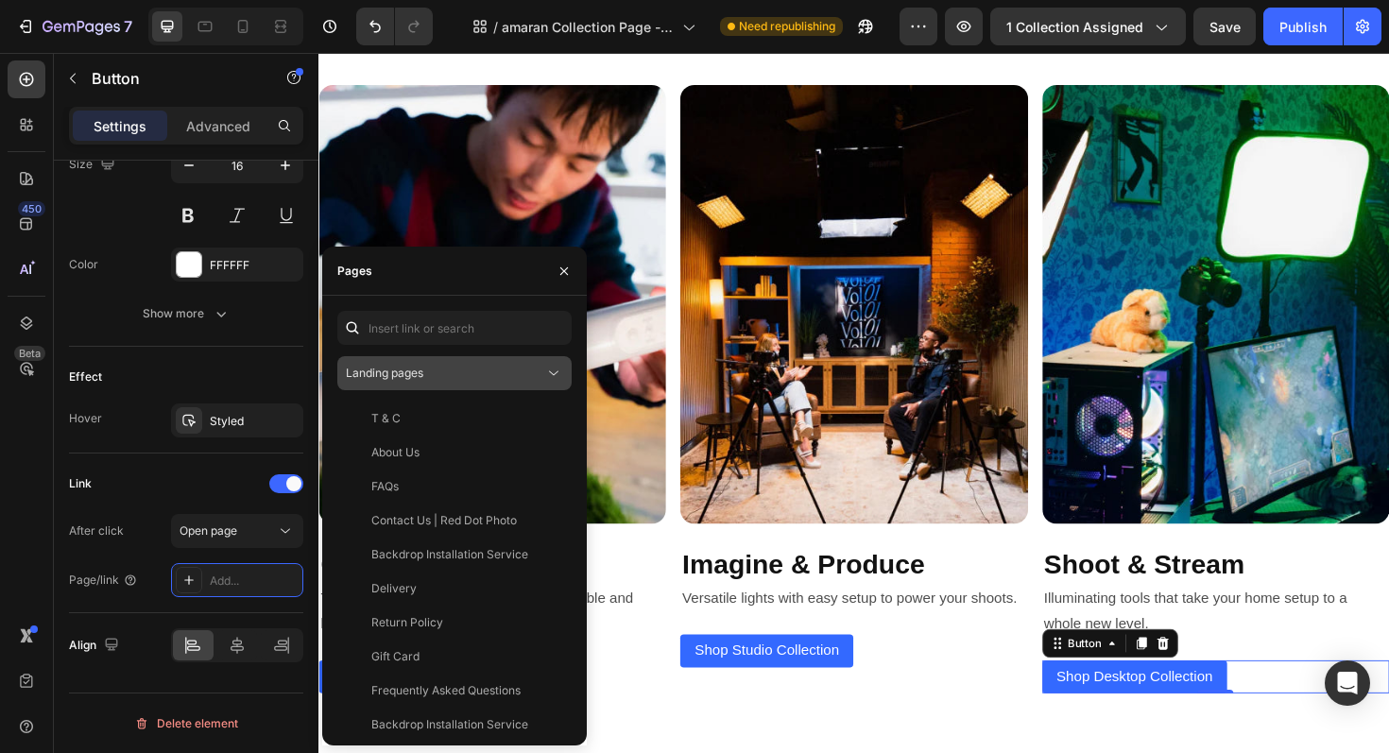
click at [468, 367] on div "Landing pages" at bounding box center [445, 373] width 198 height 17
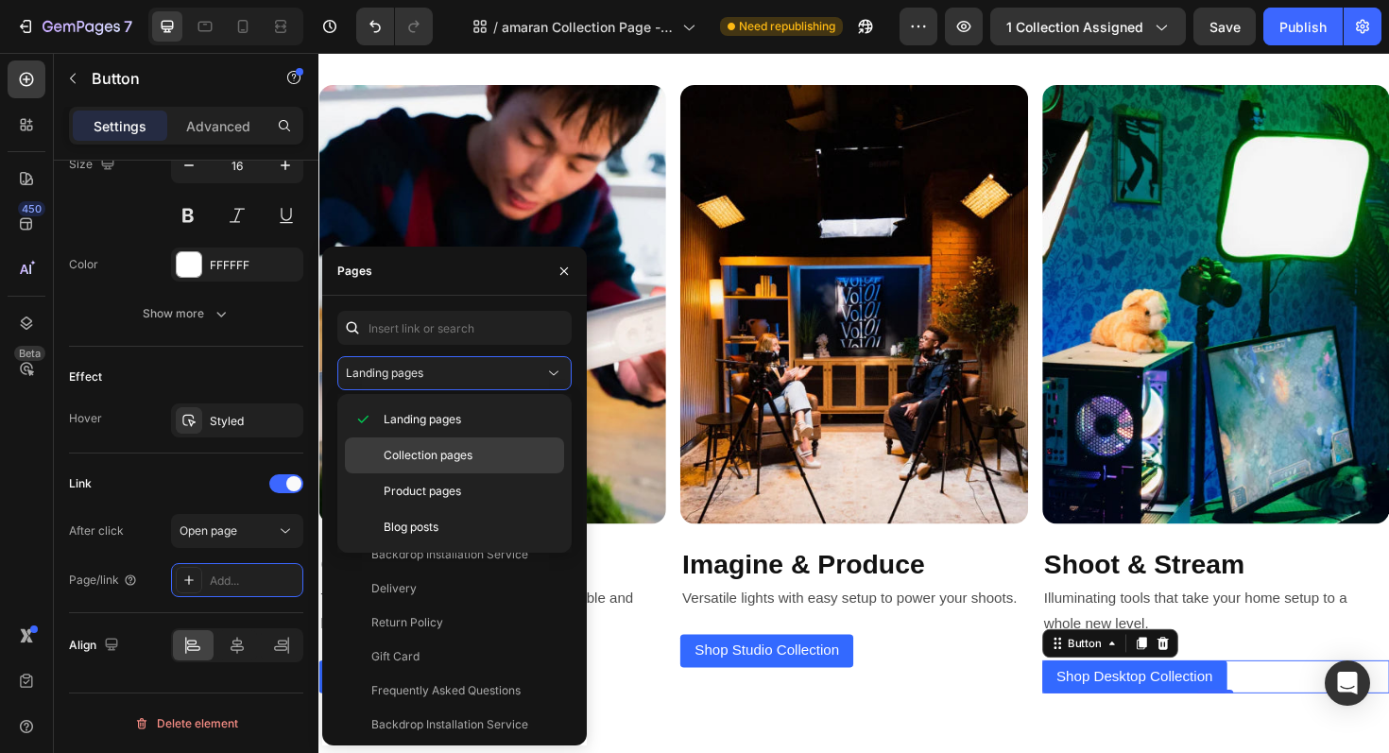
click at [449, 474] on div "Collection pages" at bounding box center [454, 492] width 219 height 36
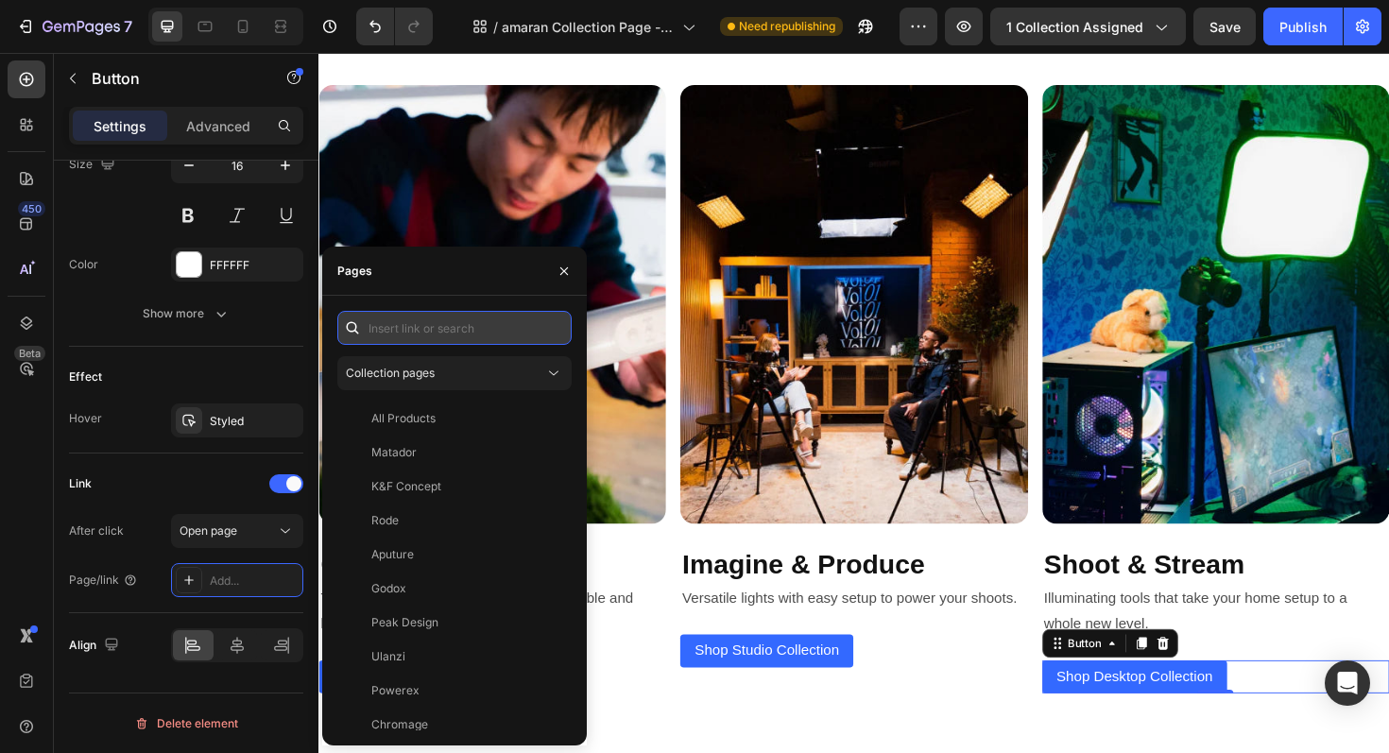
click at [455, 325] on input "text" at bounding box center [454, 328] width 234 height 34
paste input "[URL][DOMAIN_NAME]"
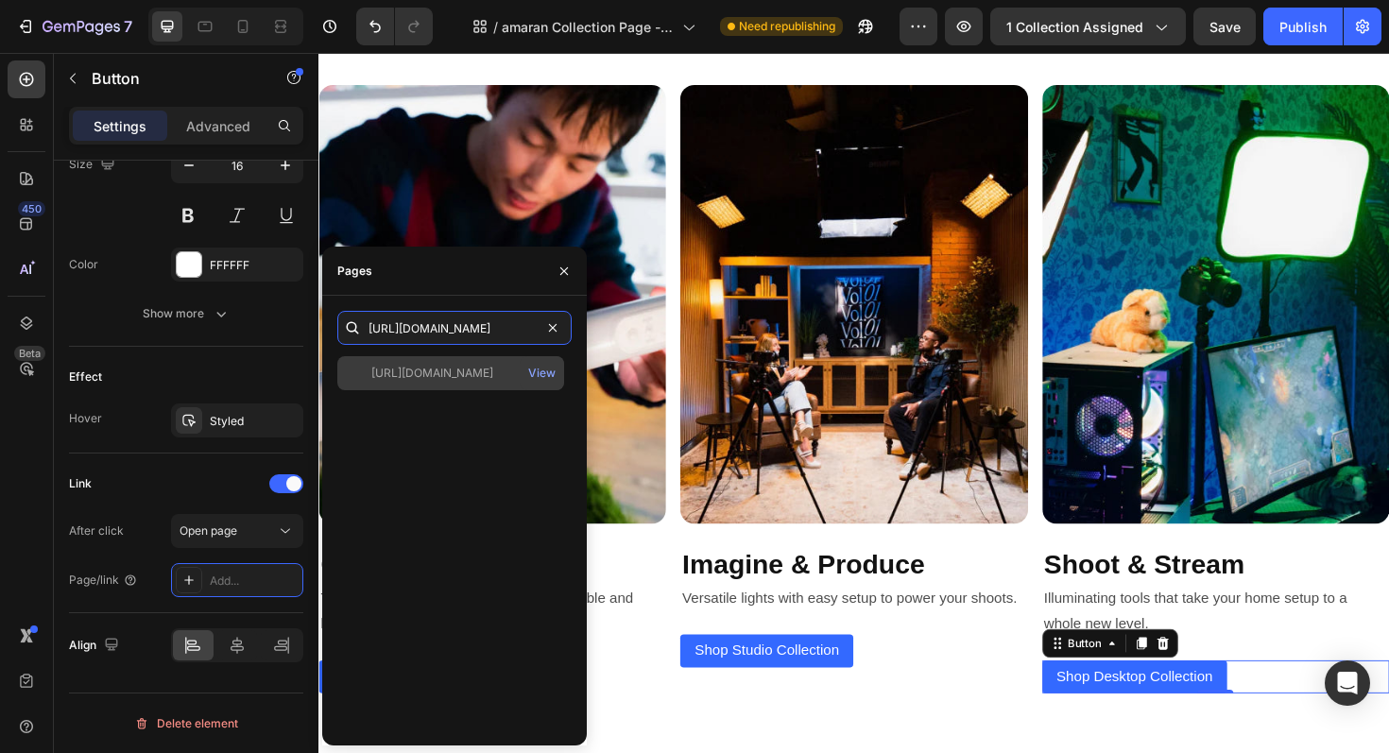
type input "[URL][DOMAIN_NAME]"
click at [460, 377] on div "[URL][DOMAIN_NAME]" at bounding box center [432, 373] width 122 height 17
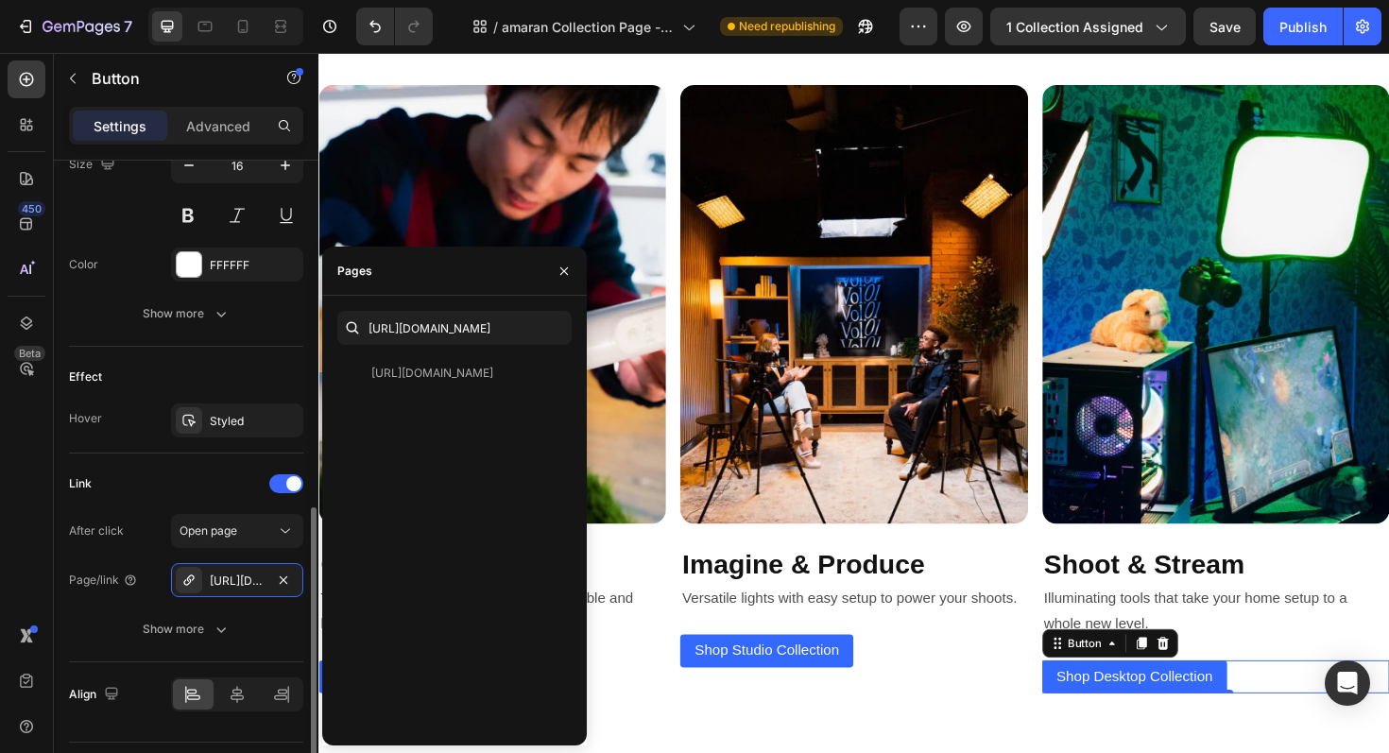
click at [167, 463] on div "Link After click Open page Page/link [URL][DOMAIN_NAME] Show more" at bounding box center [186, 558] width 234 height 209
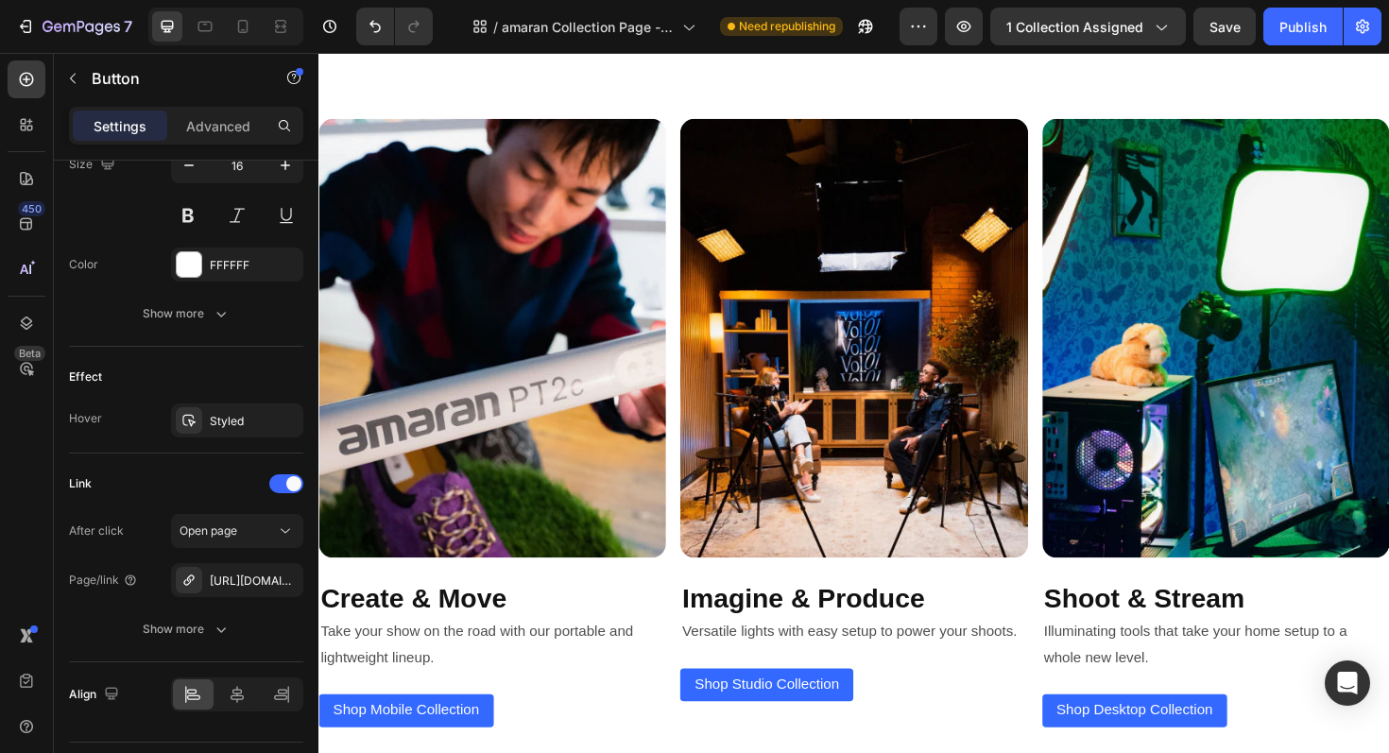
scroll to position [2744, 0]
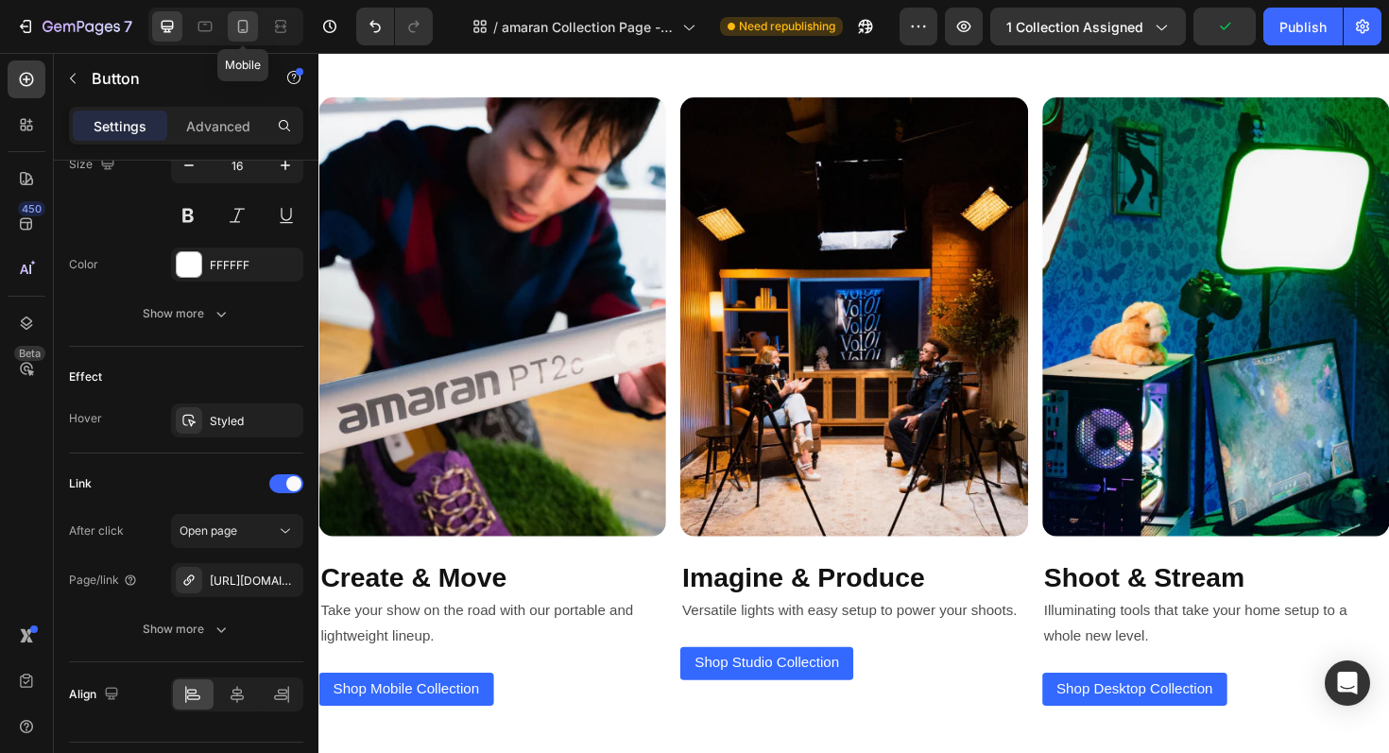
click at [245, 28] on icon at bounding box center [242, 26] width 19 height 19
type input "14"
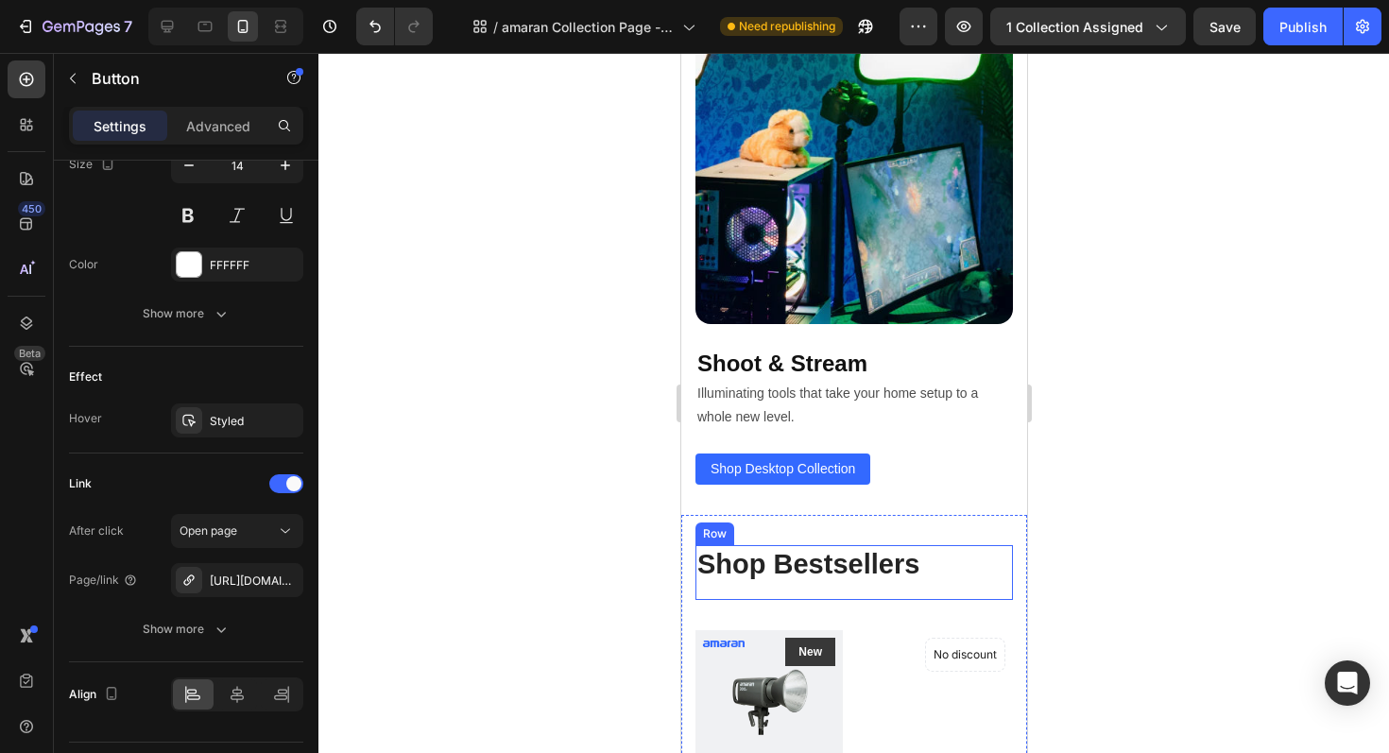
scroll to position [4064, 0]
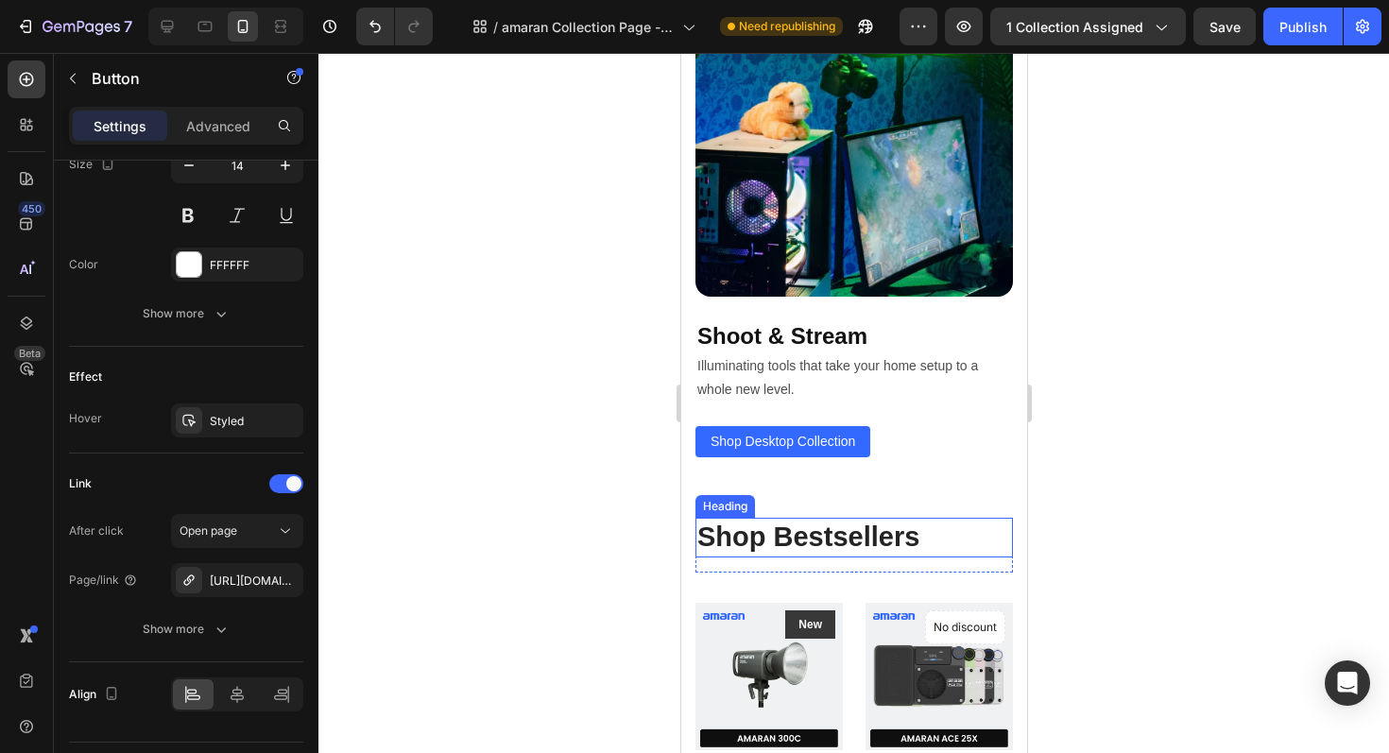
click at [864, 552] on h2 "Shop Bestsellers" at bounding box center [854, 538] width 318 height 40
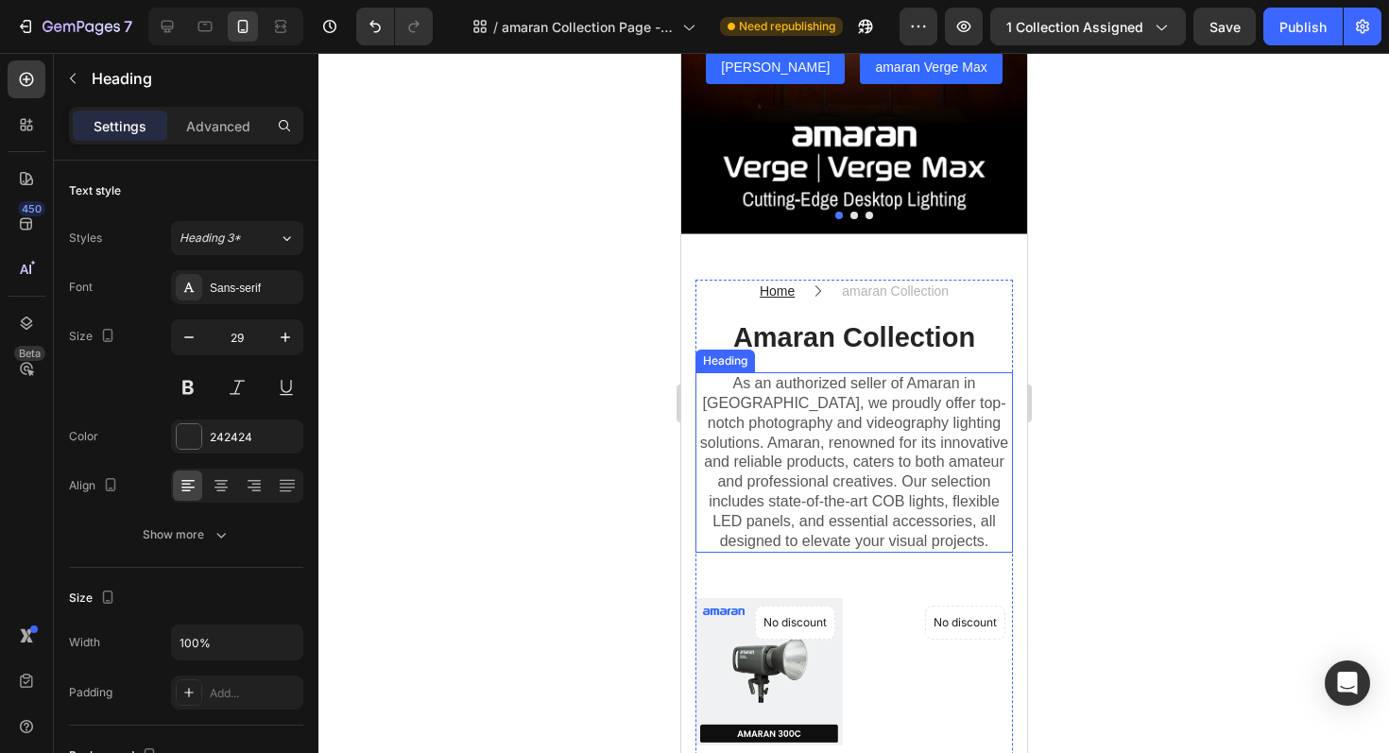
scroll to position [320, 0]
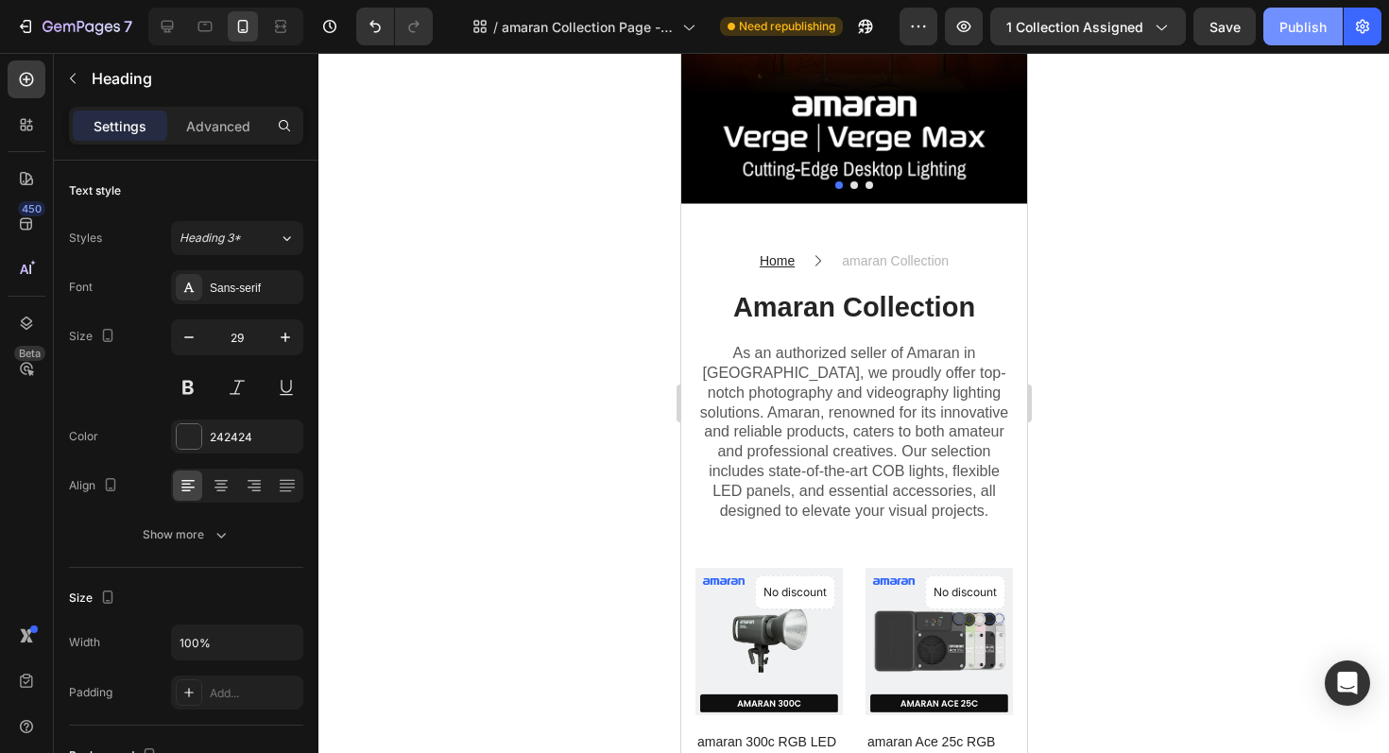
click at [1307, 24] on div "Publish" at bounding box center [1303, 27] width 47 height 20
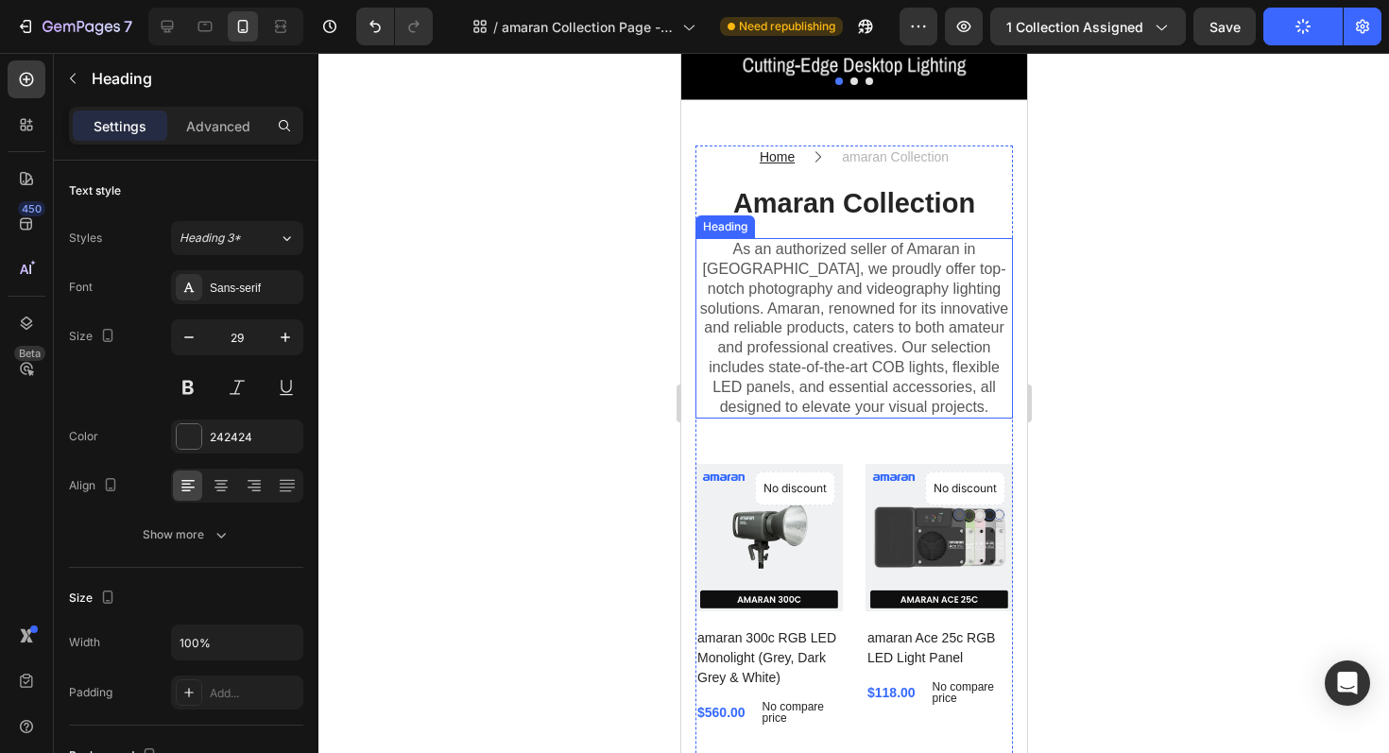
scroll to position [0, 0]
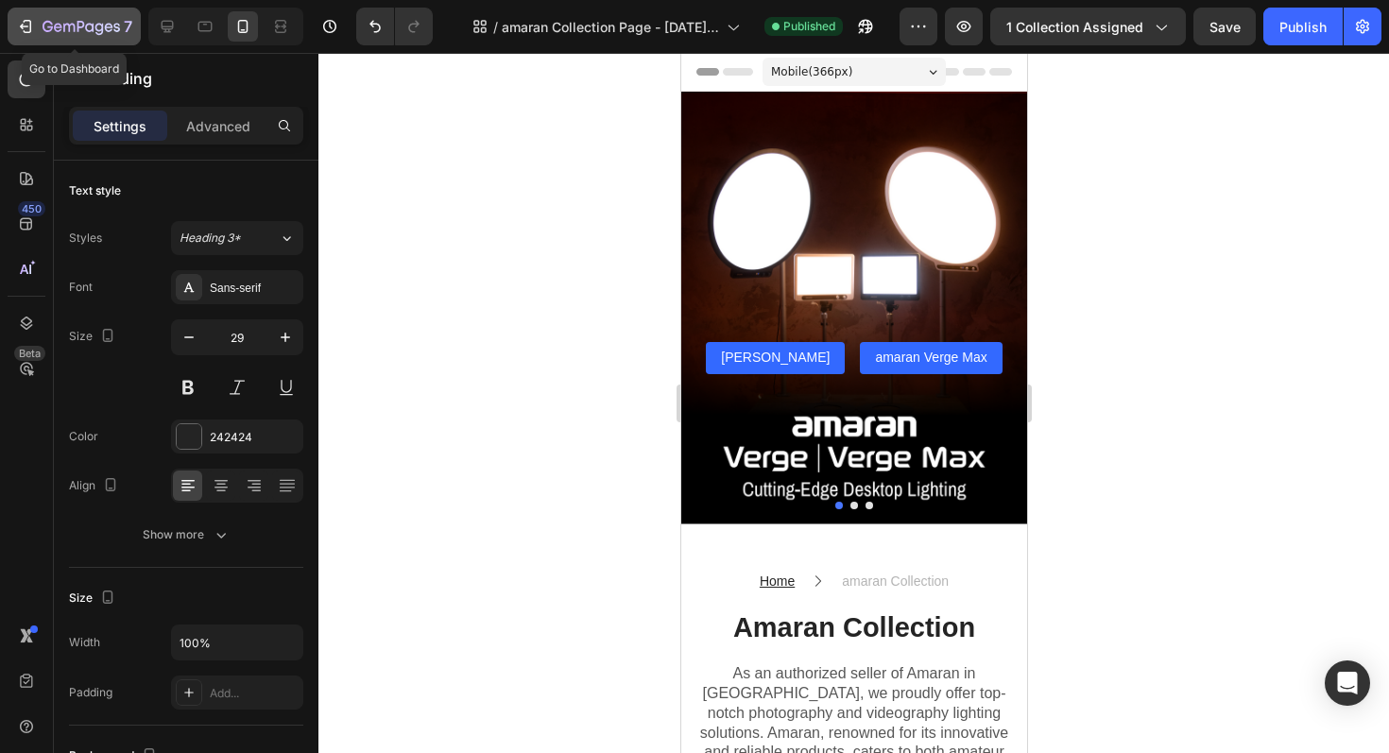
click at [23, 26] on icon "button" at bounding box center [25, 26] width 19 height 19
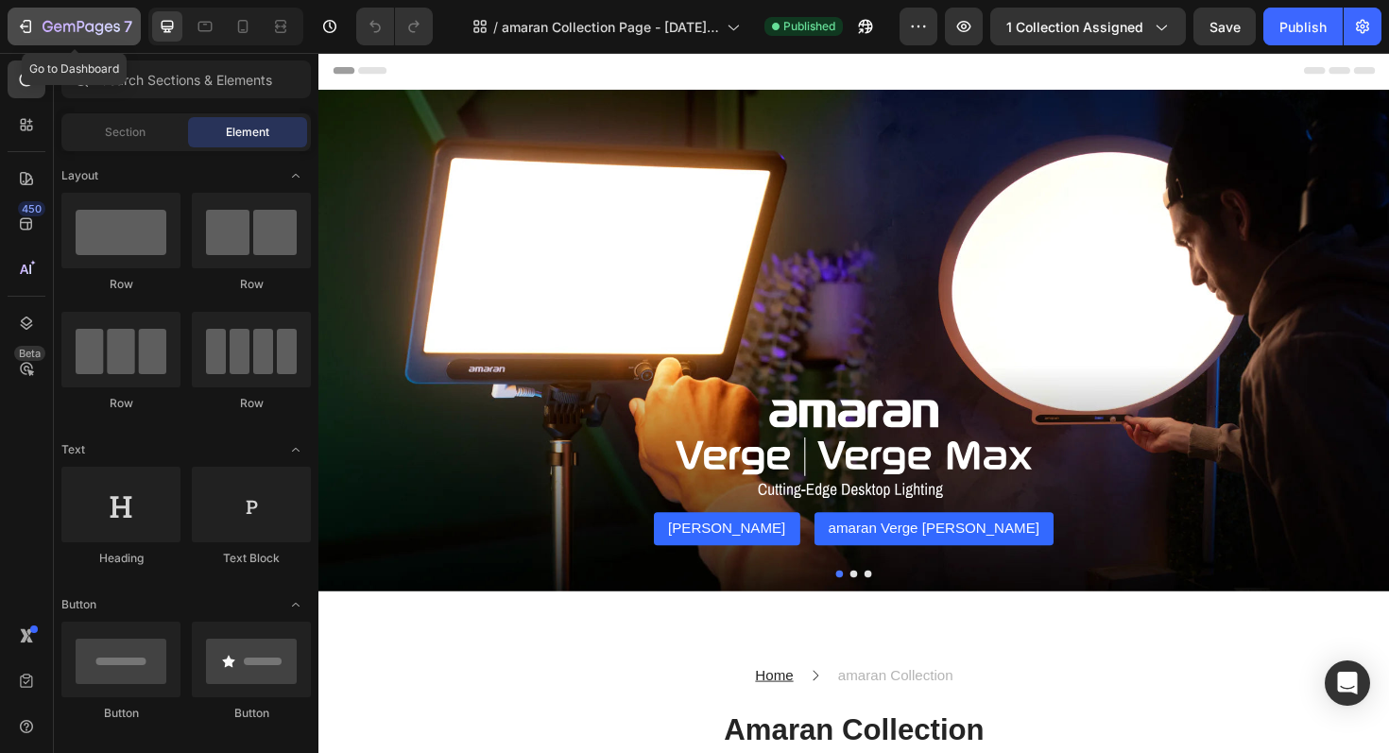
click at [20, 21] on icon "button" at bounding box center [25, 26] width 19 height 19
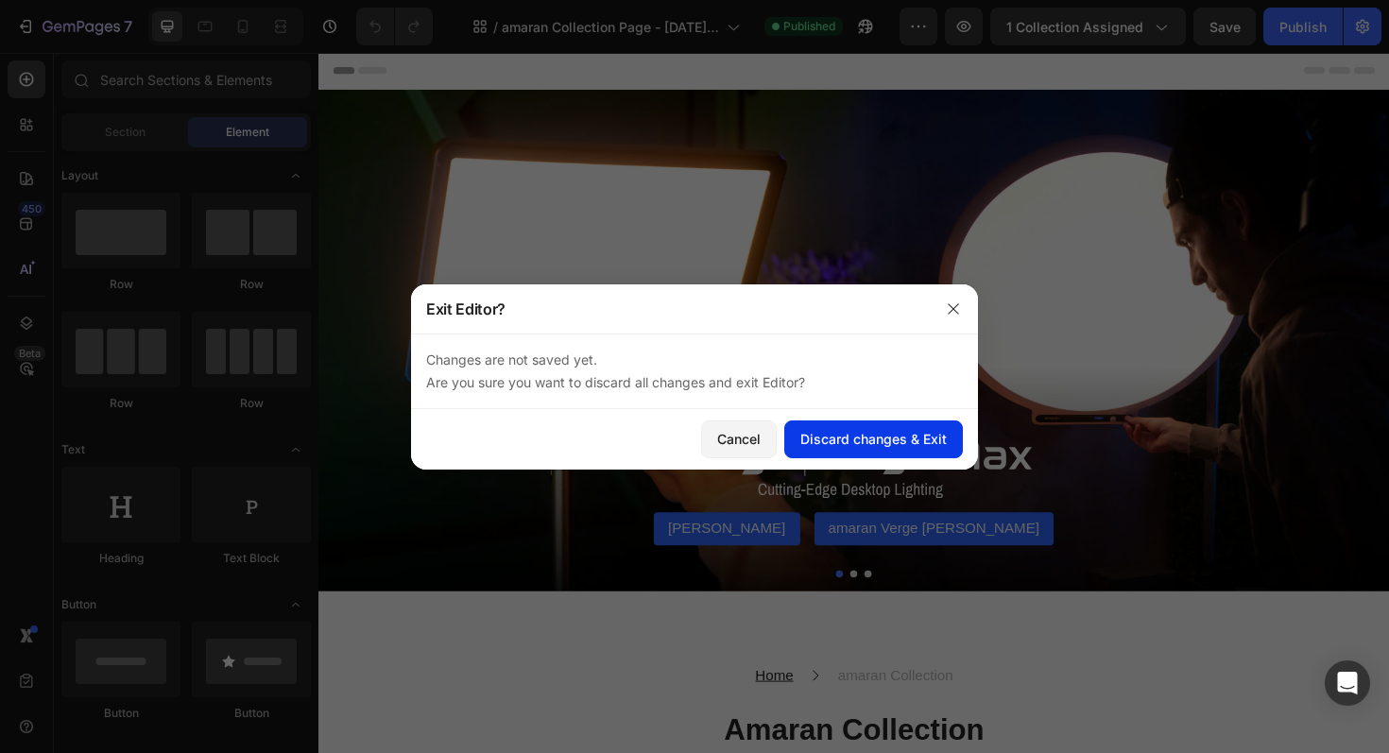
click at [841, 429] on div "Discard changes & Exit" at bounding box center [874, 439] width 147 height 20
